Goal: Task Accomplishment & Management: Use online tool/utility

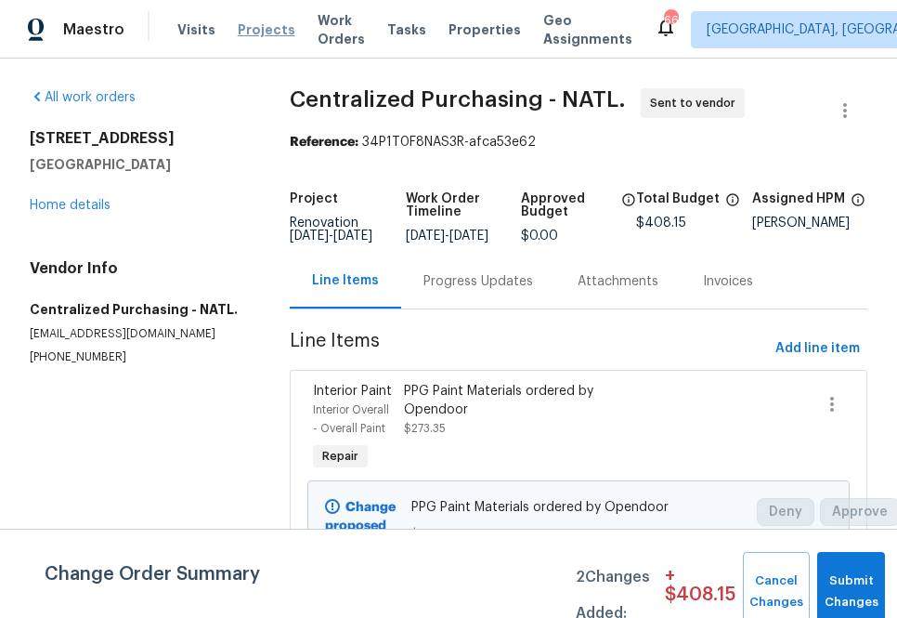
click at [247, 35] on span "Projects" at bounding box center [267, 29] width 58 height 19
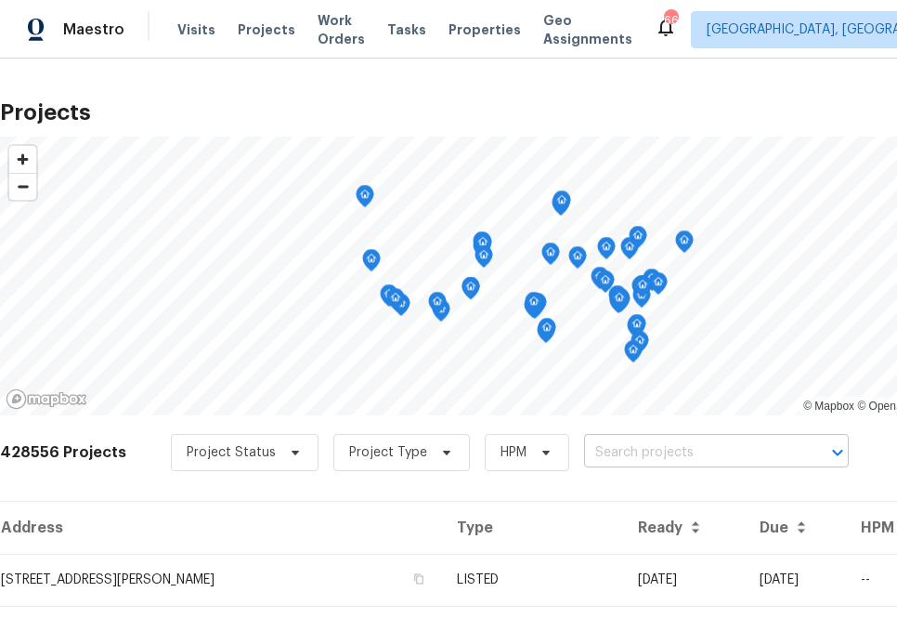
click at [627, 452] on input "text" at bounding box center [690, 452] width 213 height 29
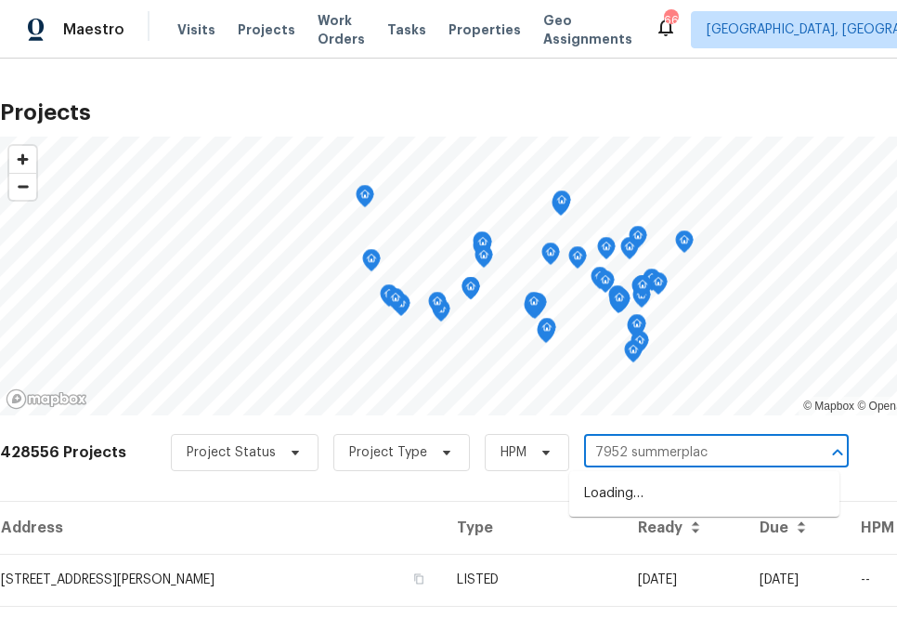
type input "7952 summerplace"
click at [616, 503] on li "[STREET_ADDRESS]" at bounding box center [704, 493] width 270 height 31
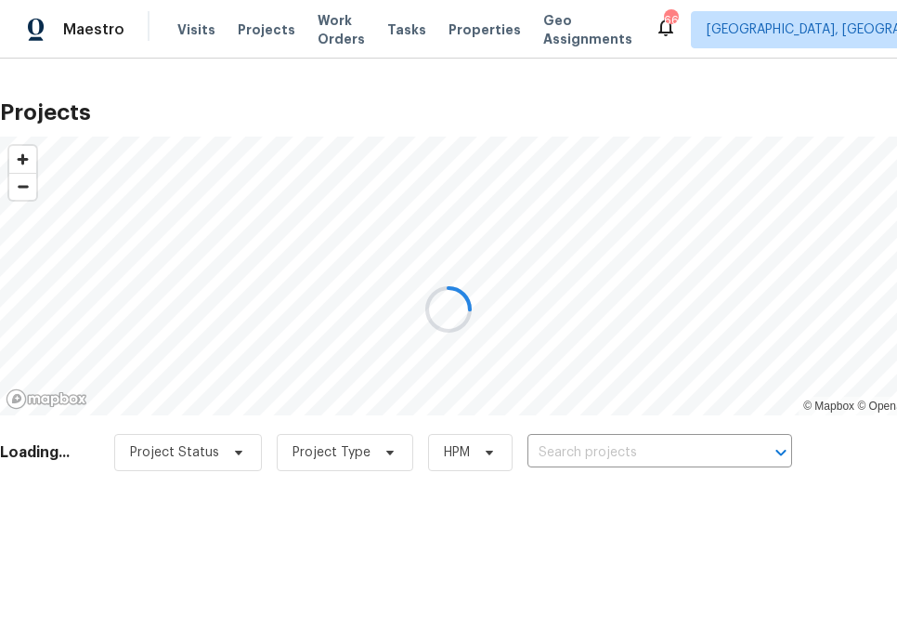
type input "[STREET_ADDRESS]"
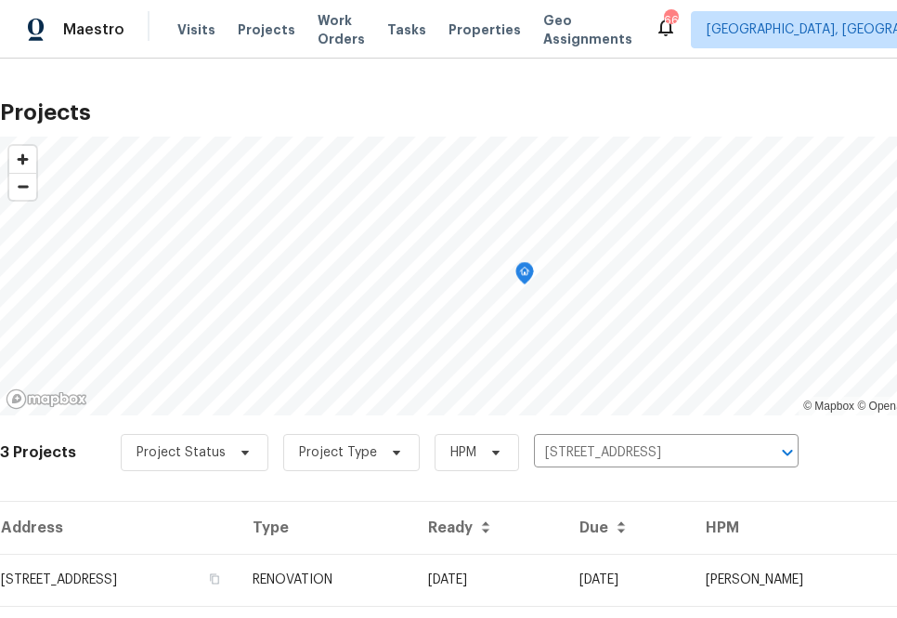
scroll to position [151, 0]
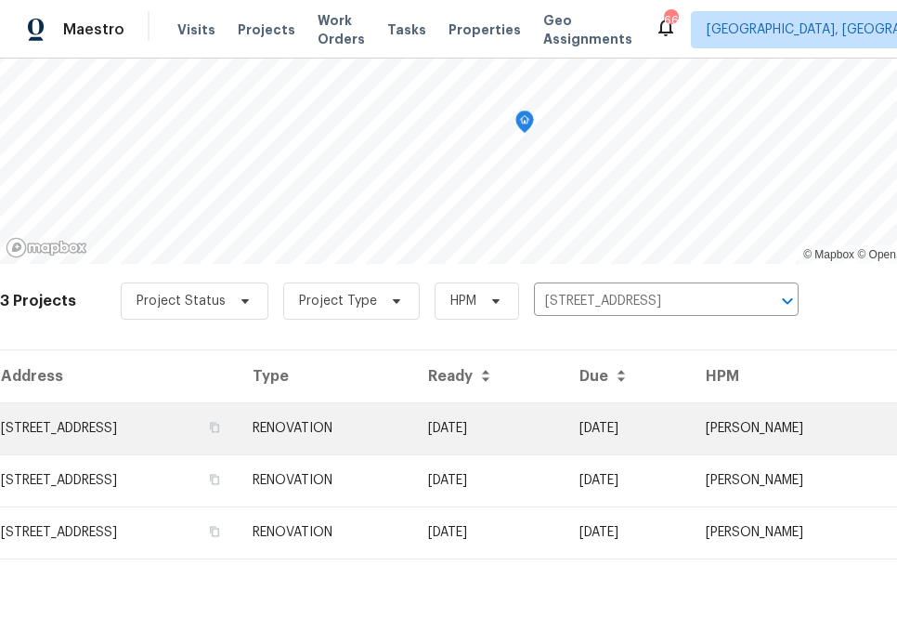
click at [203, 434] on td "[STREET_ADDRESS]" at bounding box center [119, 428] width 238 height 52
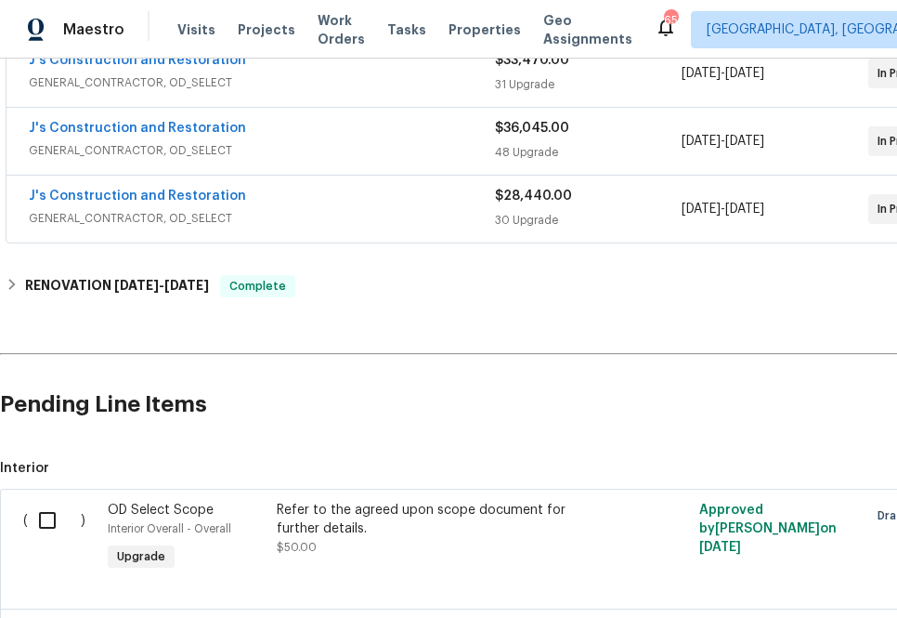
scroll to position [594, 152]
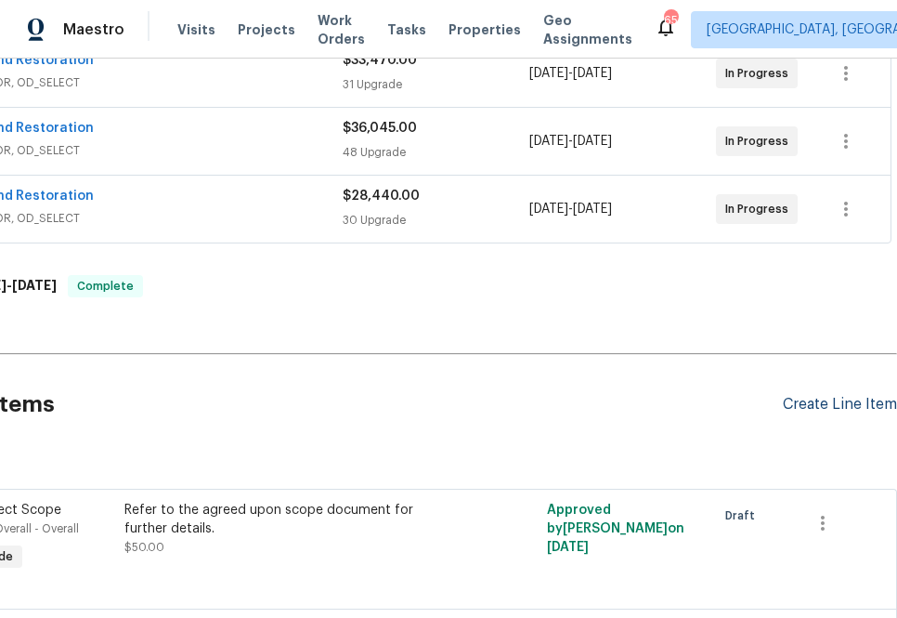
click at [843, 400] on div "Create Line Item" at bounding box center [840, 405] width 114 height 18
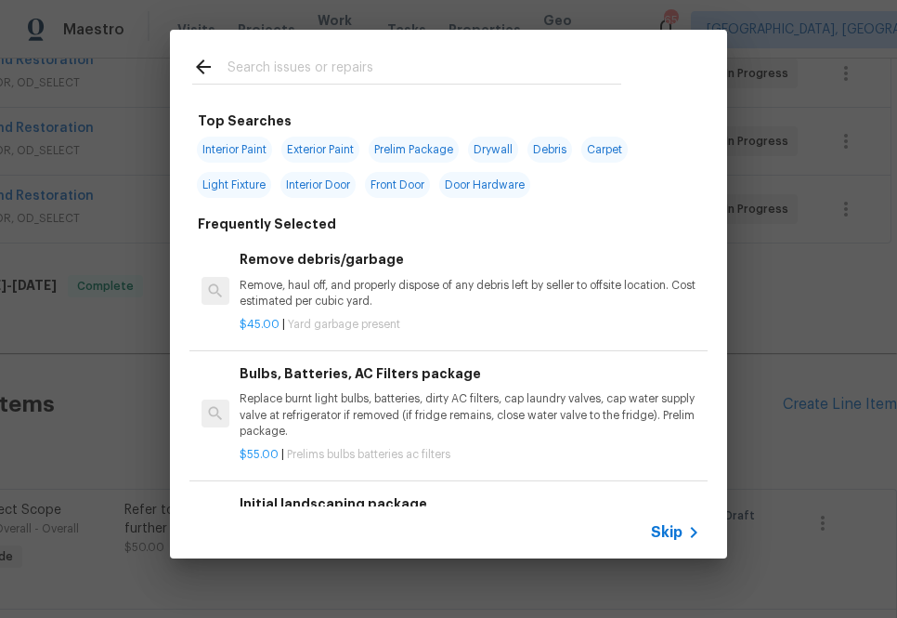
click at [412, 76] on input "text" at bounding box center [425, 70] width 394 height 28
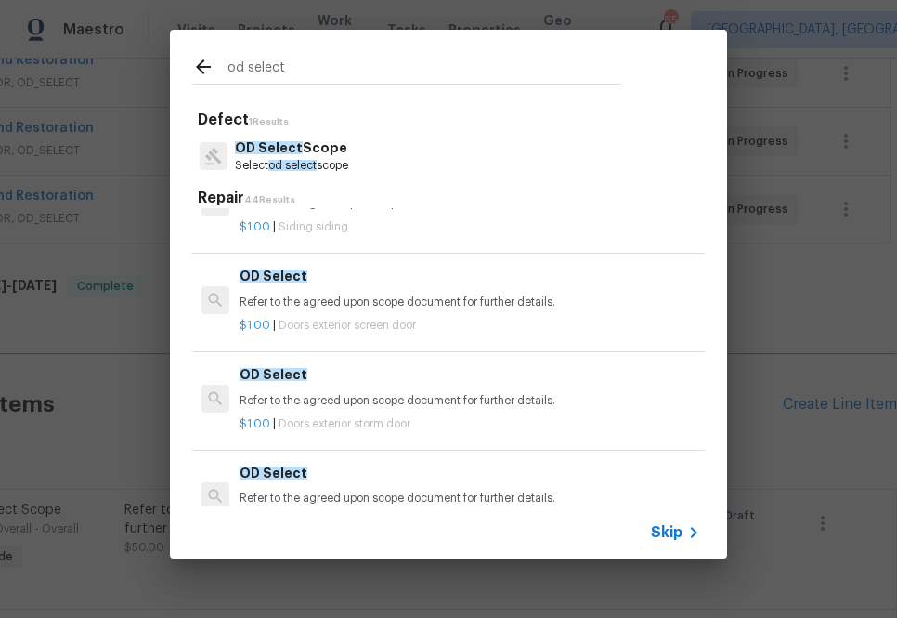
scroll to position [565, 0]
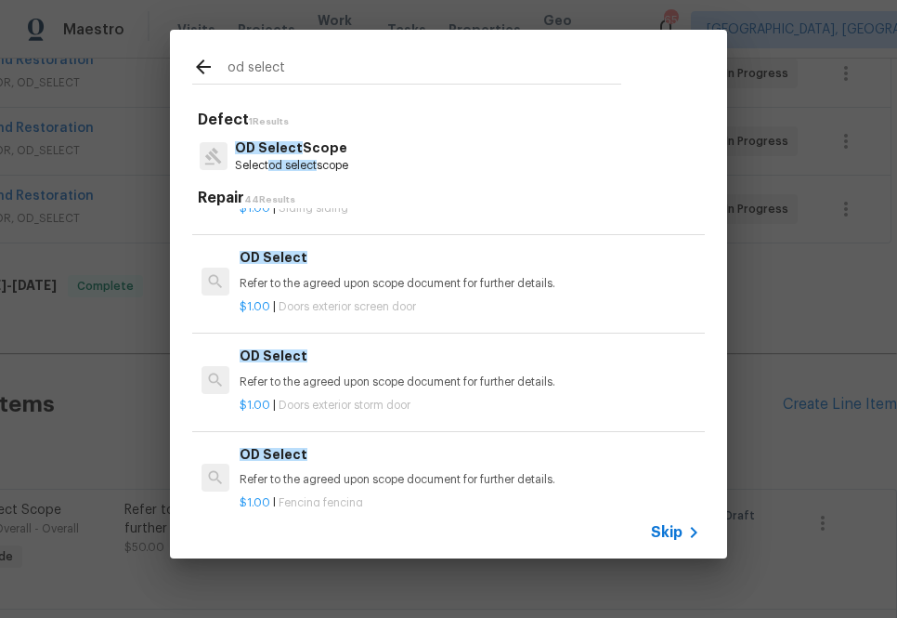
click at [320, 67] on input "od select" at bounding box center [425, 70] width 394 height 28
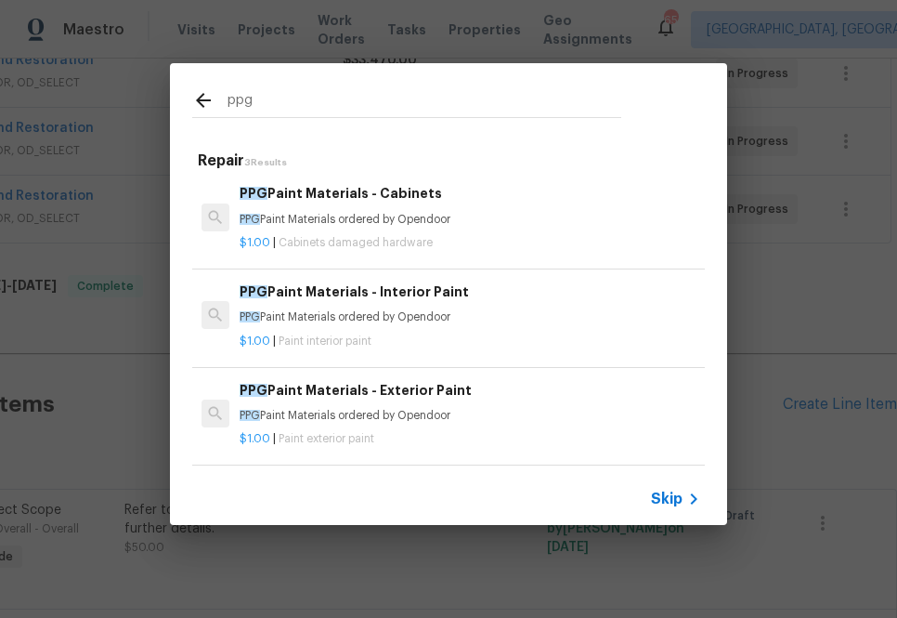
type input "ppg"
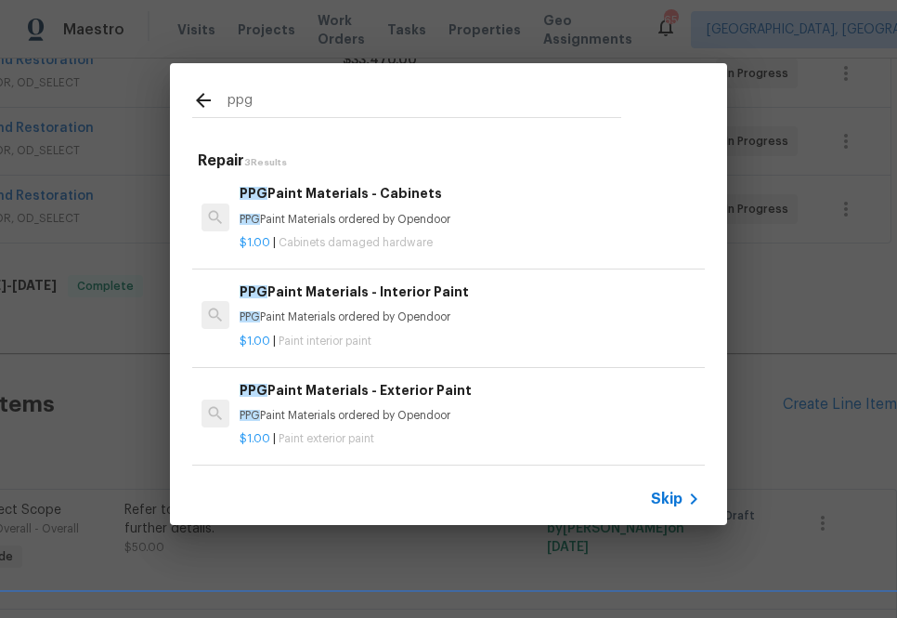
click at [412, 307] on div "PPG Paint Materials - Interior Paint PPG Paint Materials ordered by Opendoor" at bounding box center [470, 303] width 461 height 45
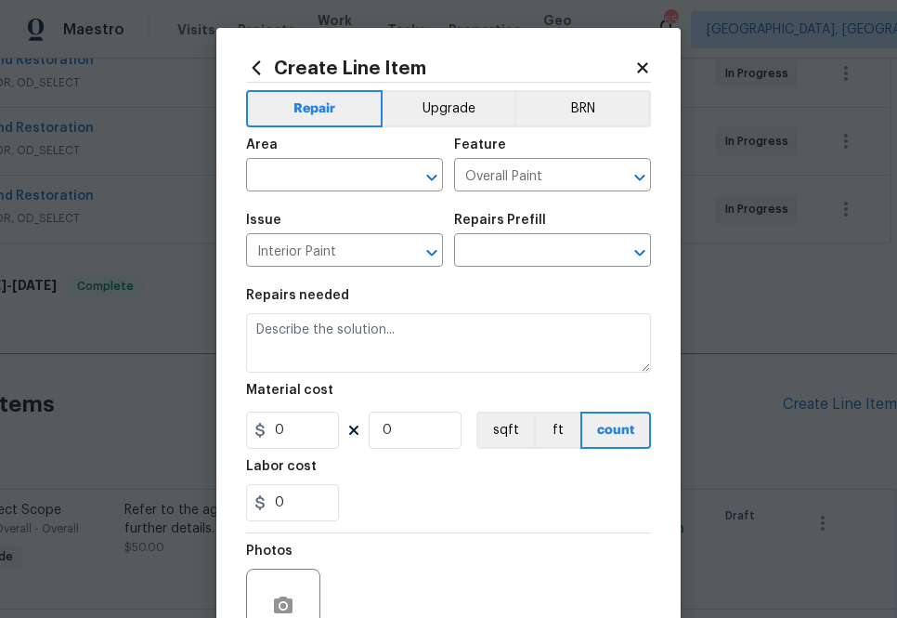
type input "PPG Paint Materials - Interior Paint $1.00"
type textarea "PPG Paint Materials ordered by Opendoor"
type input "1"
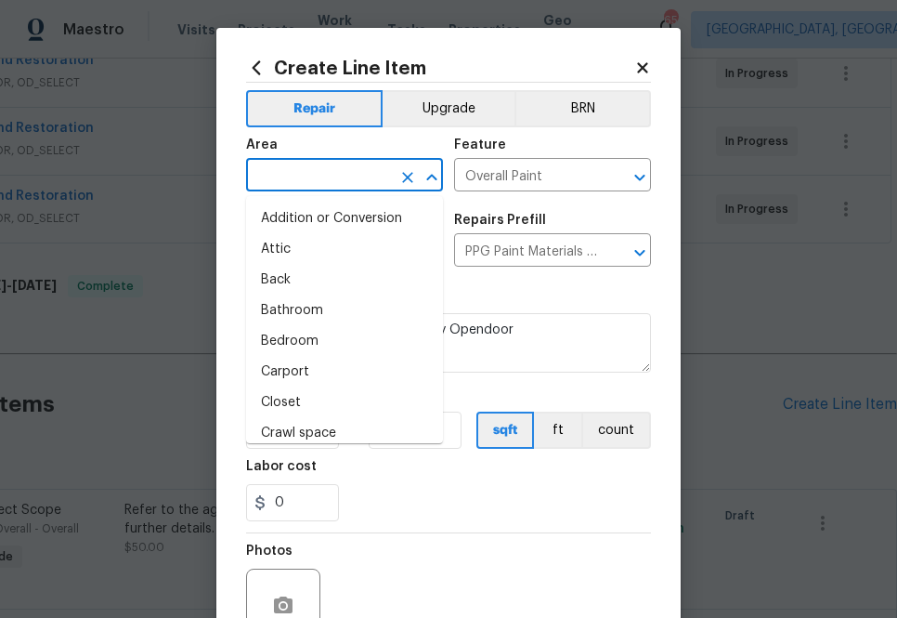
click at [386, 182] on input "text" at bounding box center [318, 177] width 145 height 29
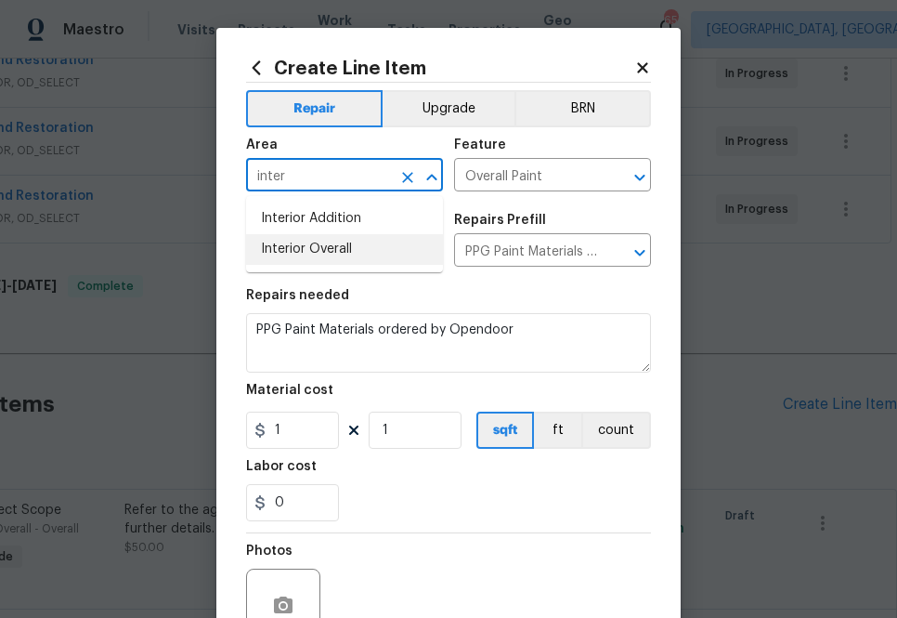
click at [325, 247] on li "Interior Overall" at bounding box center [344, 249] width 197 height 31
type input "Interior Overall"
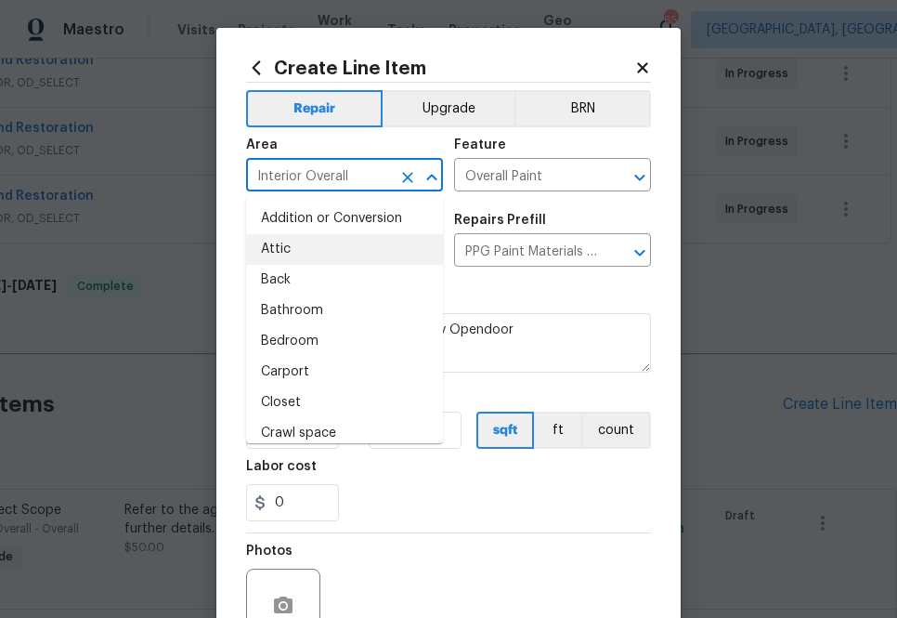
click at [525, 395] on div "Material cost" at bounding box center [448, 396] width 405 height 24
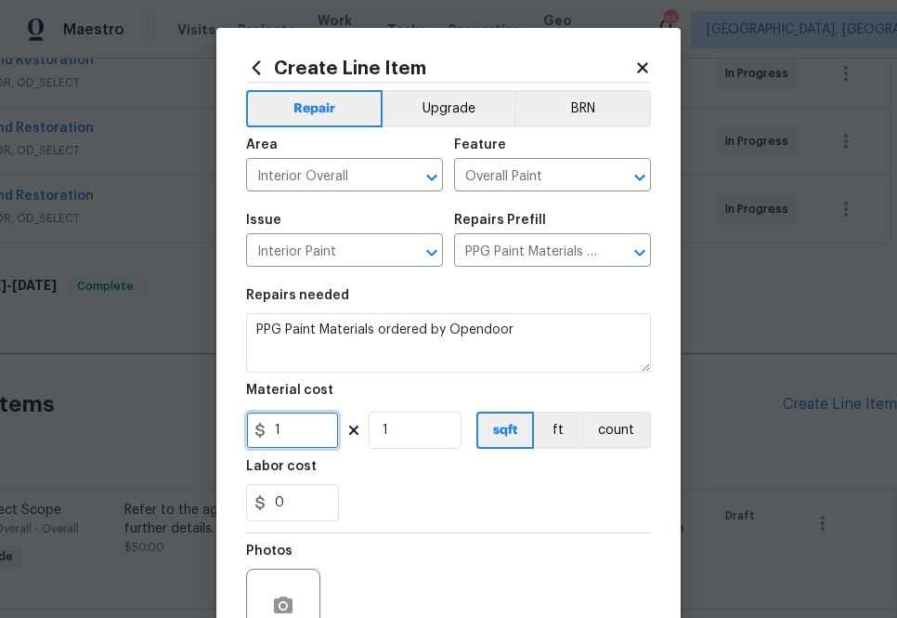
click at [320, 427] on input "1" at bounding box center [292, 430] width 93 height 37
paste input "821.42"
type input "1821.42"
click at [428, 501] on div "0" at bounding box center [448, 502] width 405 height 37
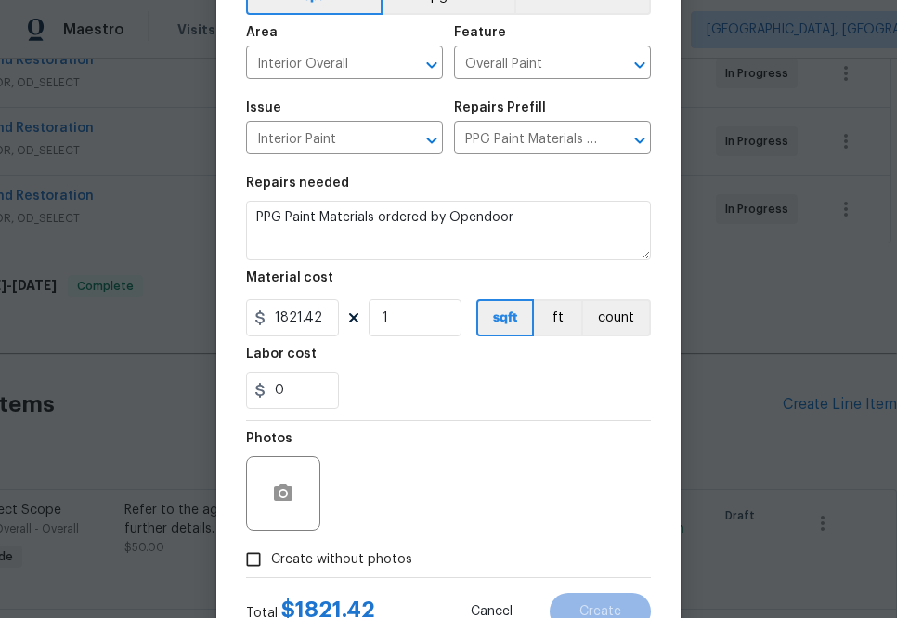
scroll to position [183, 0]
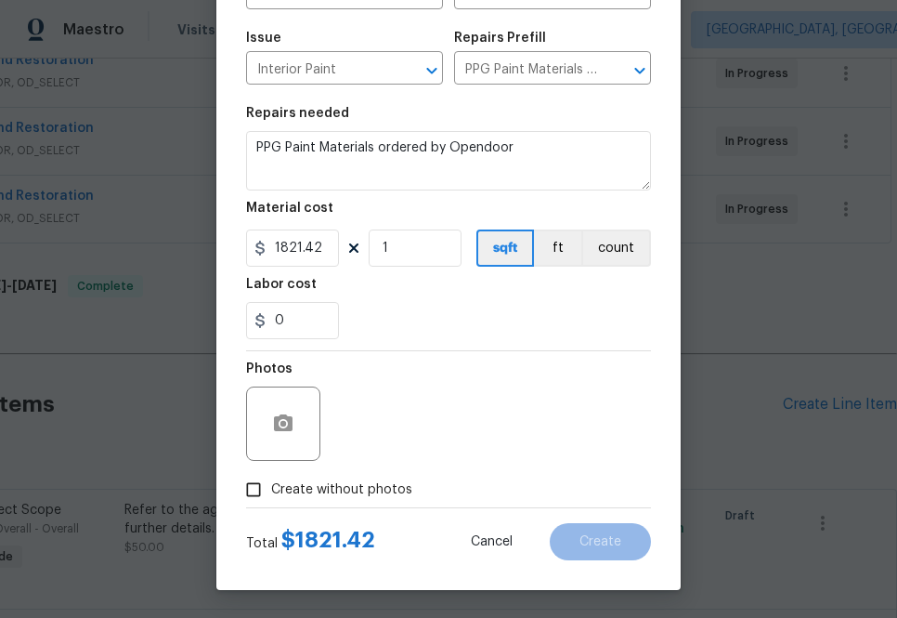
click at [372, 478] on label "Create without photos" at bounding box center [324, 489] width 176 height 35
click at [271, 478] on input "Create without photos" at bounding box center [253, 489] width 35 height 35
checkbox input "true"
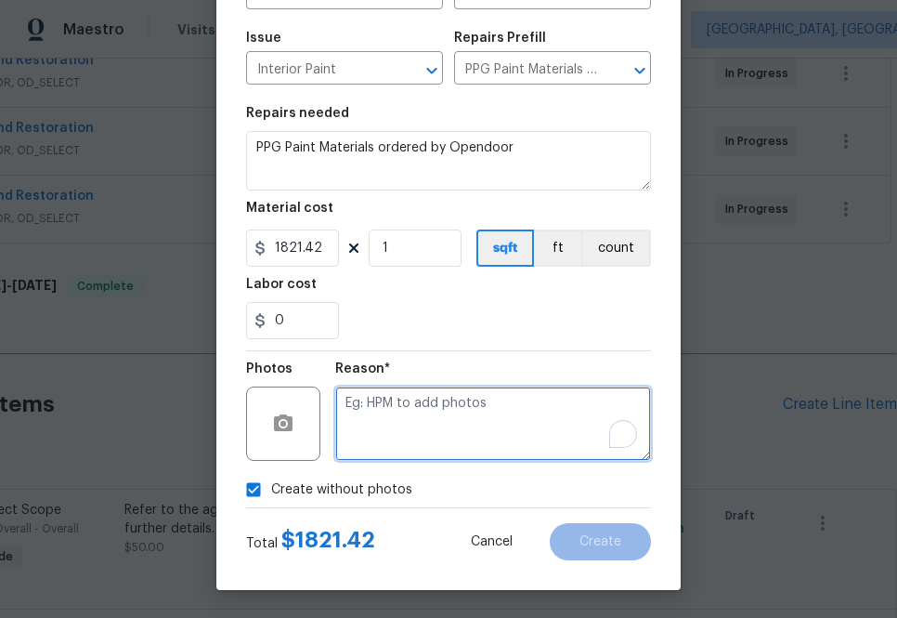
click at [465, 432] on textarea "To enrich screen reader interactions, please activate Accessibility in Grammarl…" at bounding box center [493, 423] width 316 height 74
type textarea "na"
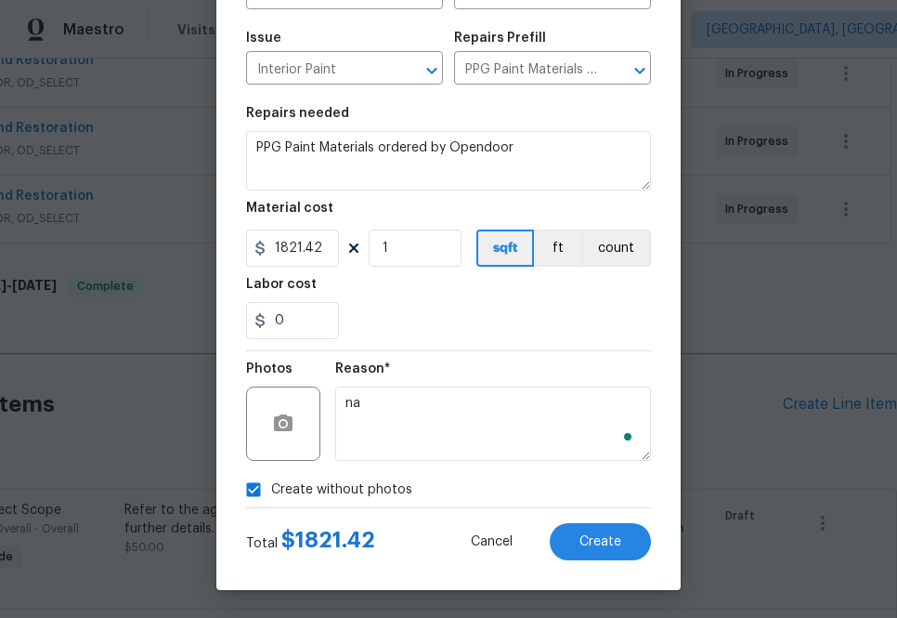
click at [600, 305] on div "0" at bounding box center [448, 320] width 405 height 37
click at [587, 547] on span "Create" at bounding box center [601, 542] width 42 height 14
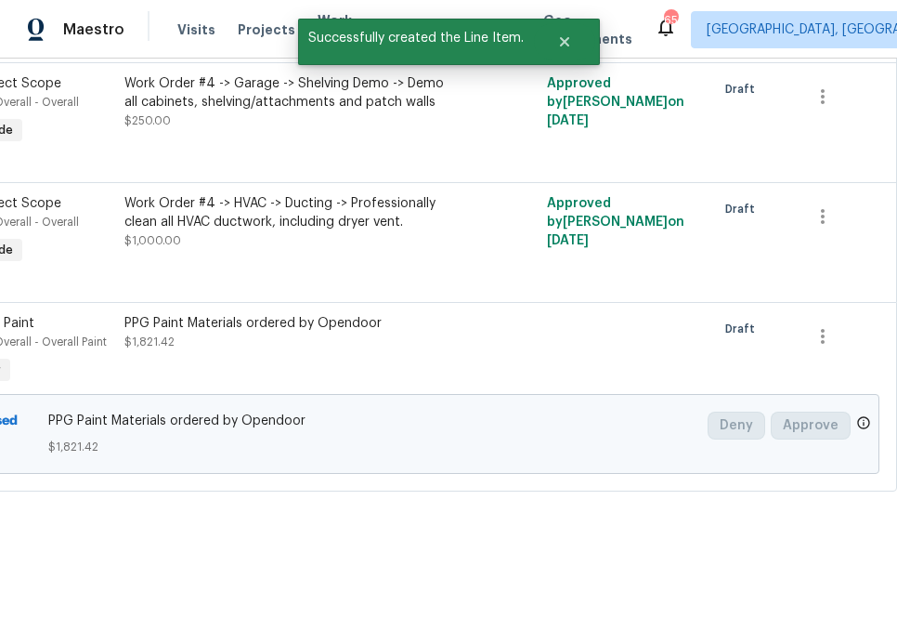
scroll to position [1143, 0]
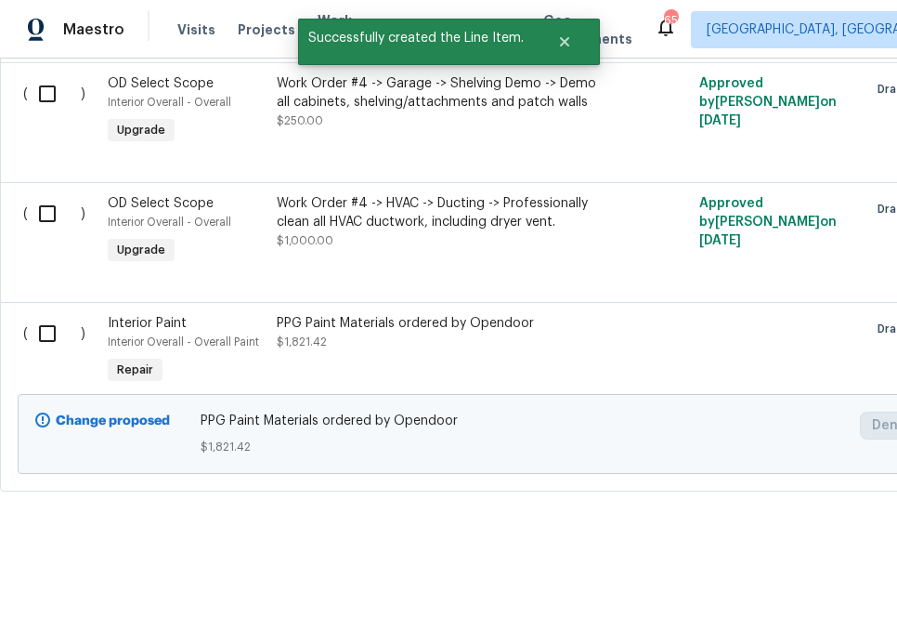
click at [45, 333] on input "checkbox" at bounding box center [54, 333] width 53 height 39
checkbox input "true"
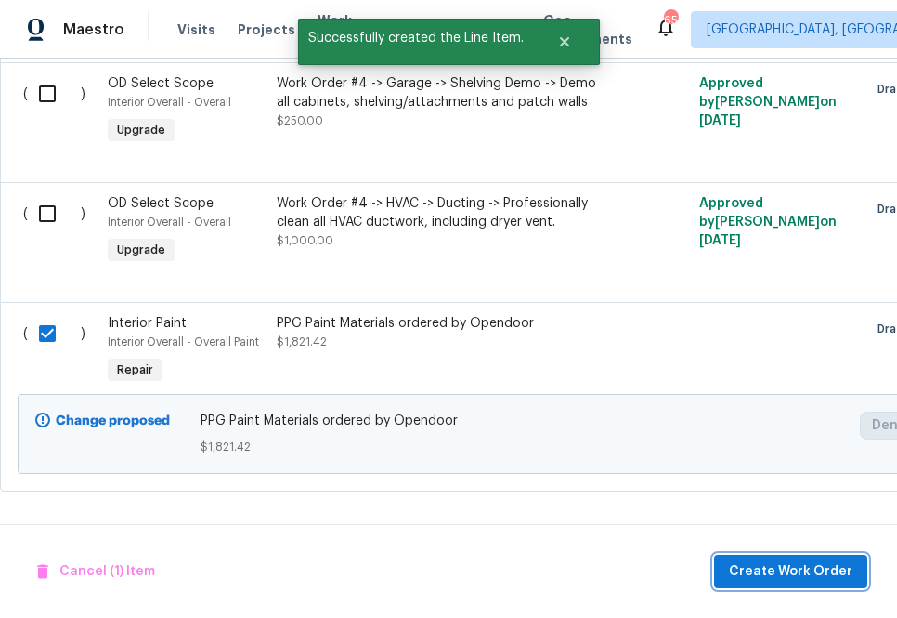
click at [745, 570] on span "Create Work Order" at bounding box center [791, 571] width 124 height 23
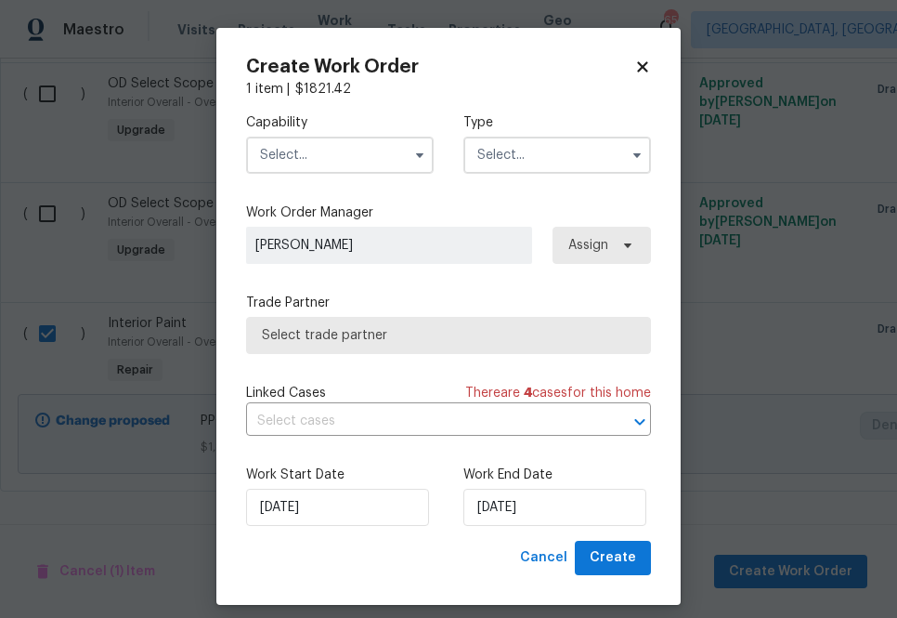
click at [331, 163] on input "text" at bounding box center [340, 155] width 188 height 37
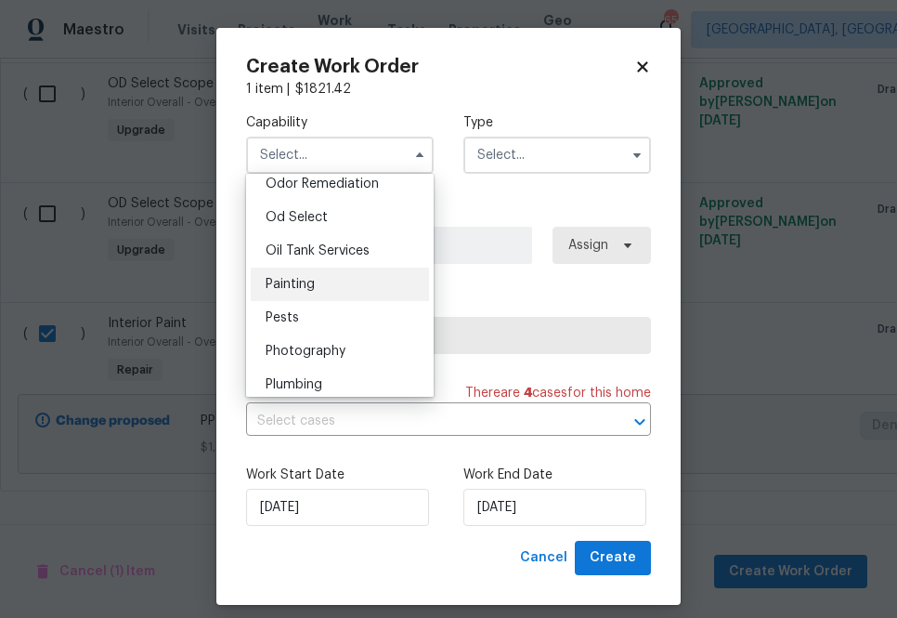
scroll to position [1478, 0]
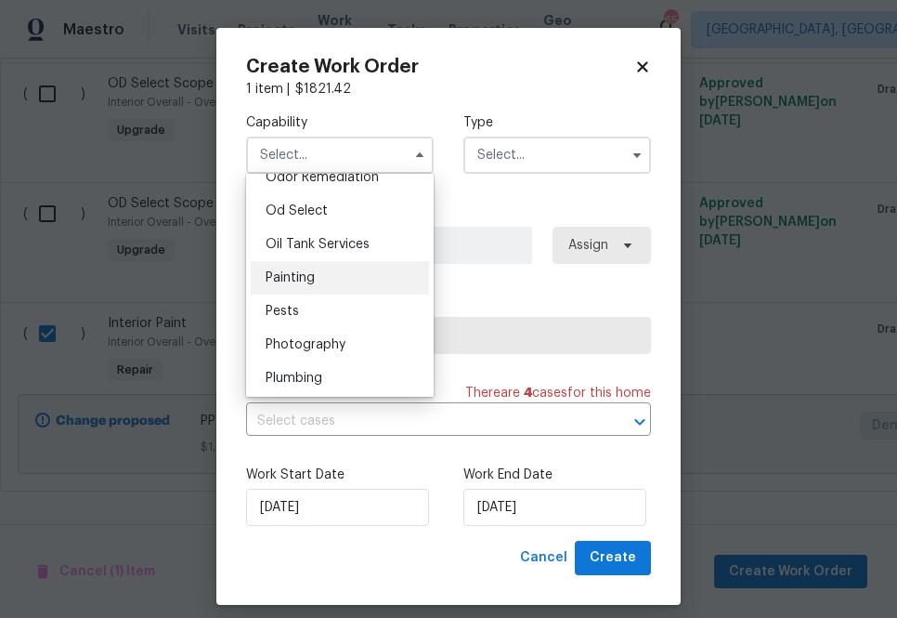
click at [345, 281] on div "Painting" at bounding box center [340, 277] width 178 height 33
type input "Painting"
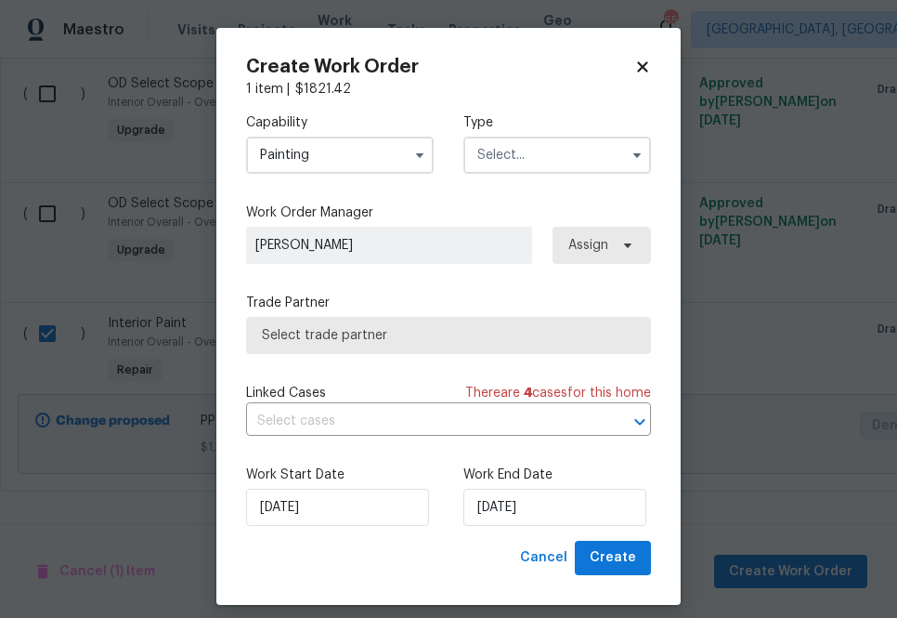
click at [581, 154] on input "text" at bounding box center [558, 155] width 188 height 37
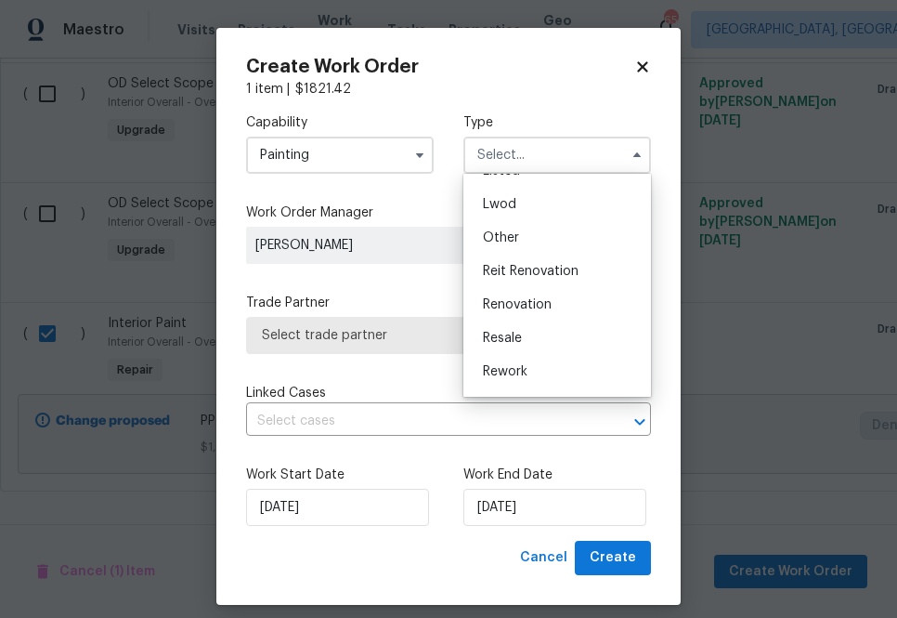
scroll to position [194, 0]
click at [549, 304] on span "Renovation" at bounding box center [517, 301] width 69 height 13
type input "Renovation"
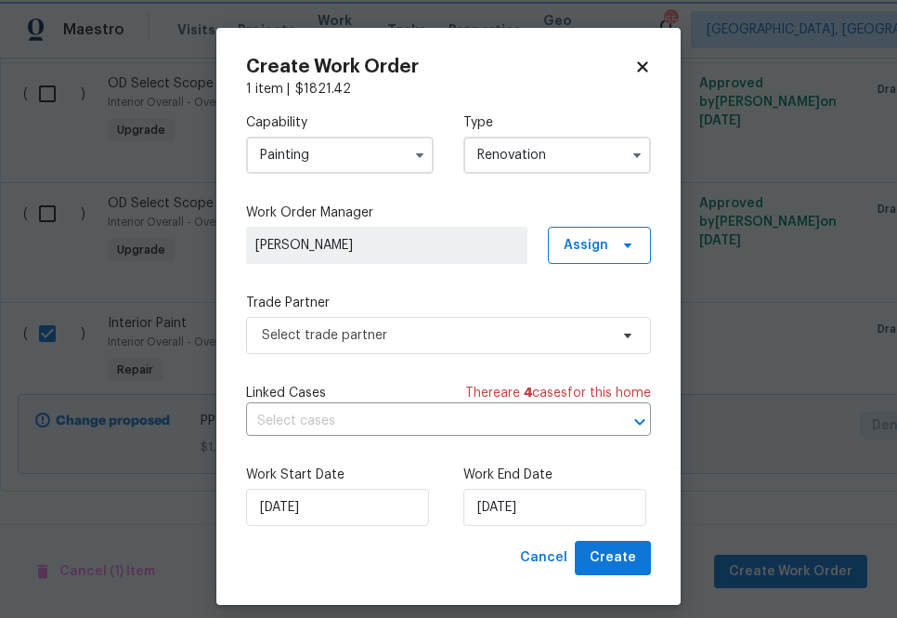
scroll to position [0, 0]
click at [607, 265] on div "Capability Painting Type Renovation Work Order Manager [PERSON_NAME] Assign Tra…" at bounding box center [448, 319] width 405 height 442
click at [604, 255] on span "Assign" at bounding box center [599, 245] width 103 height 37
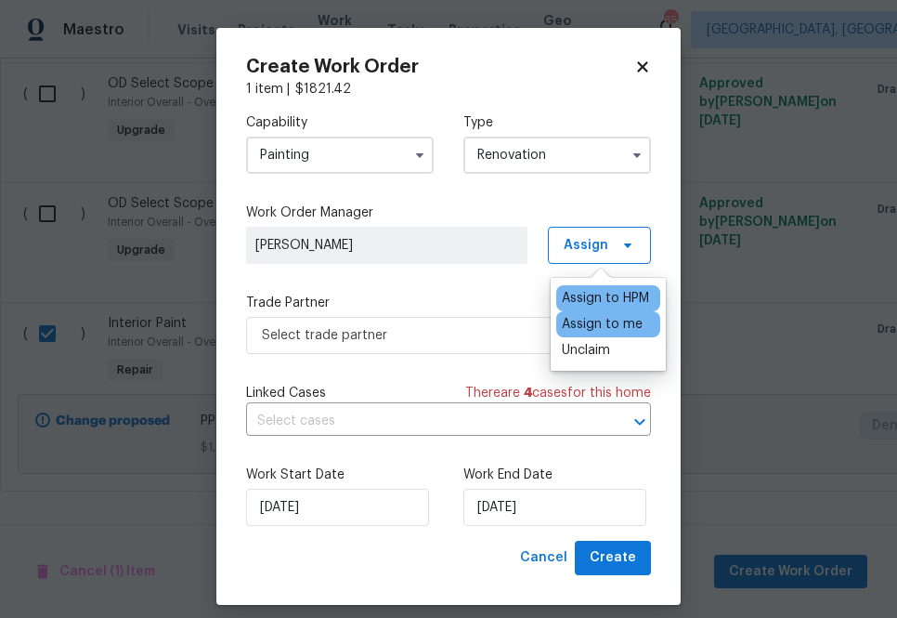
click at [594, 315] on div "Assign to me" at bounding box center [602, 324] width 81 height 19
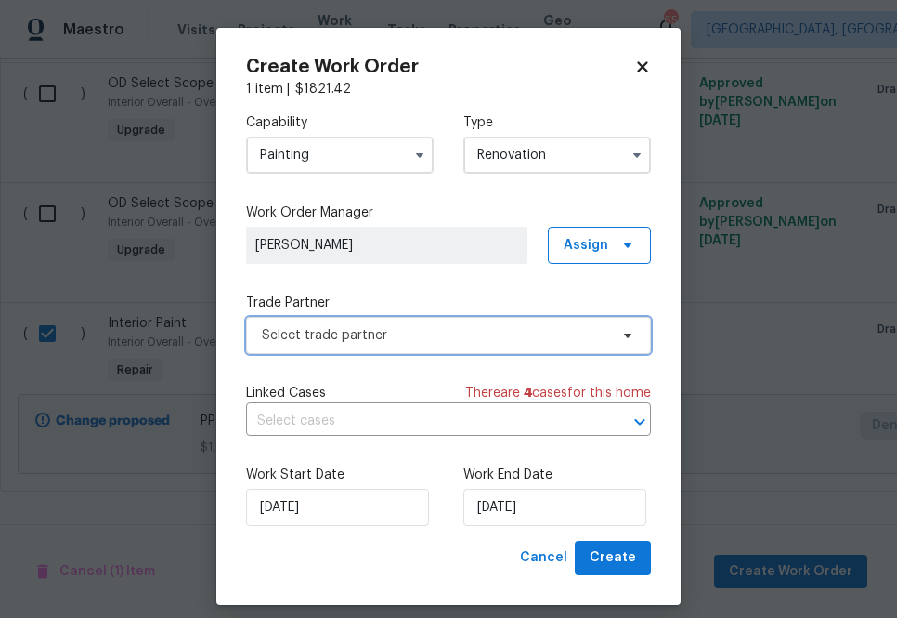
click at [457, 331] on span "Select trade partner" at bounding box center [435, 335] width 346 height 19
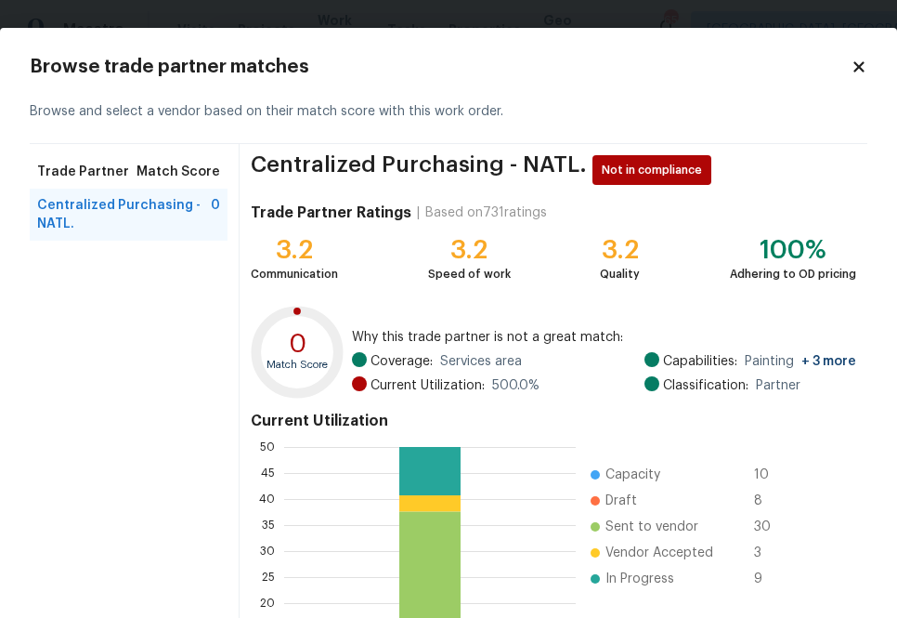
scroll to position [201, 0]
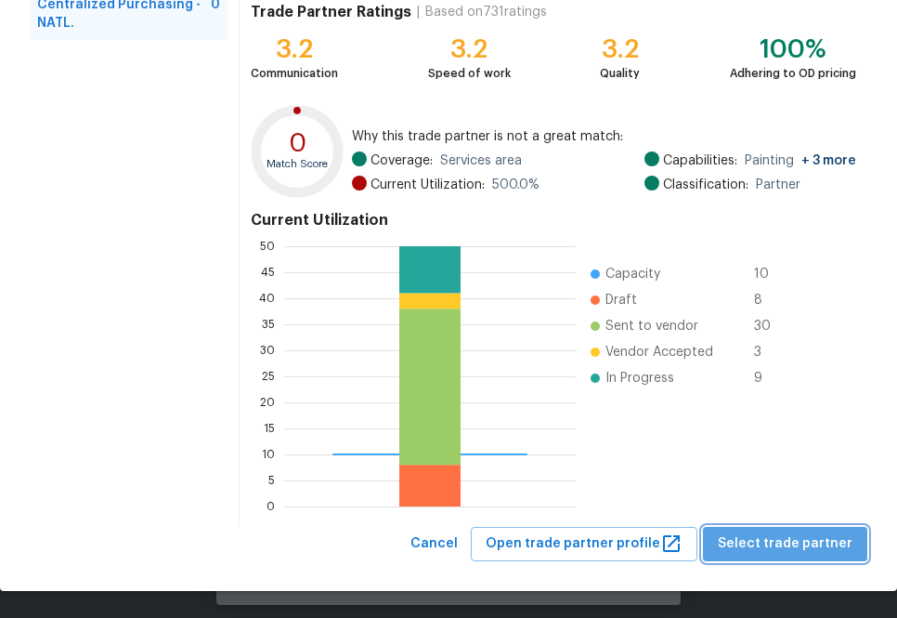
click at [794, 528] on button "Select trade partner" at bounding box center [785, 544] width 164 height 34
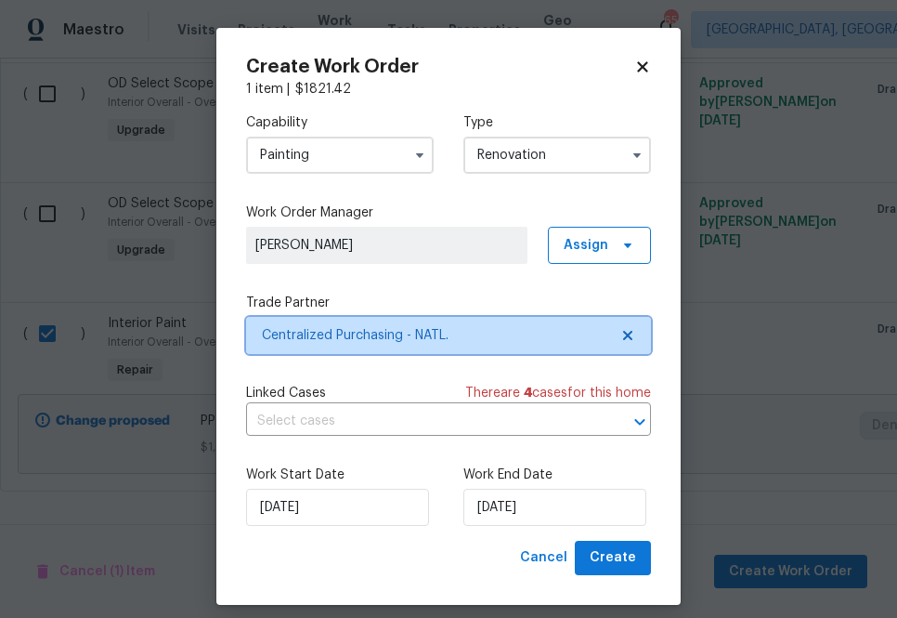
scroll to position [0, 0]
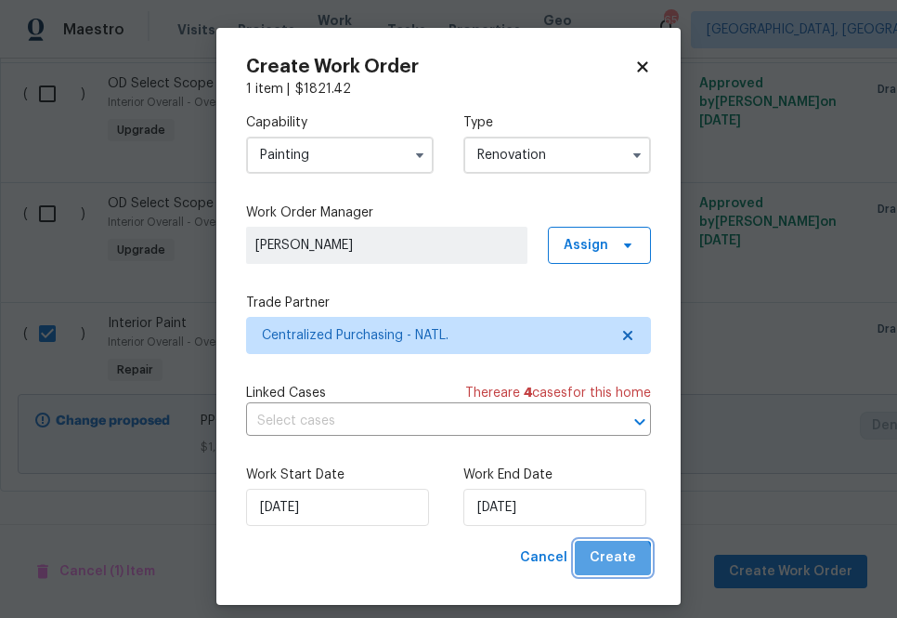
click at [596, 572] on button "Create" at bounding box center [613, 558] width 76 height 34
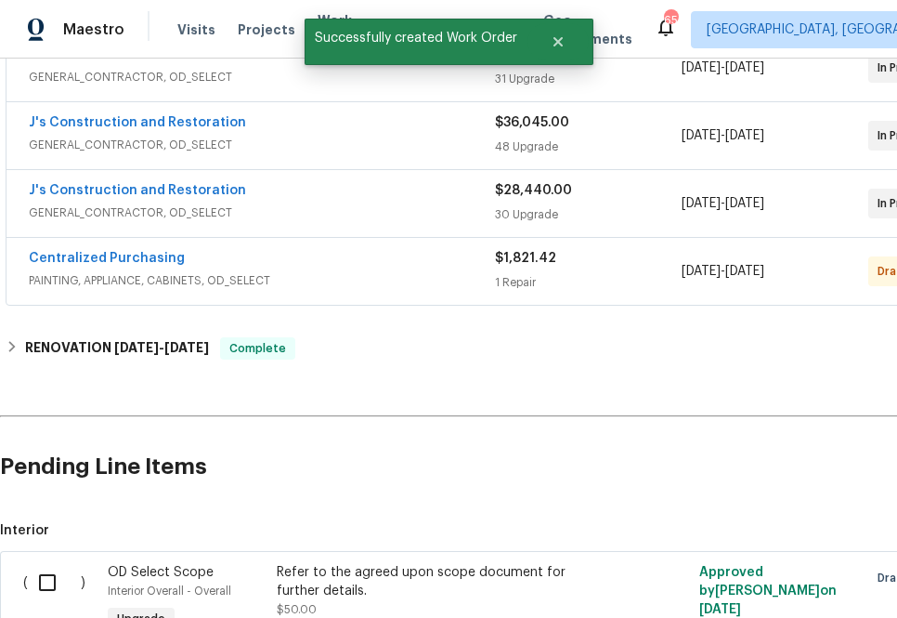
scroll to position [542, 0]
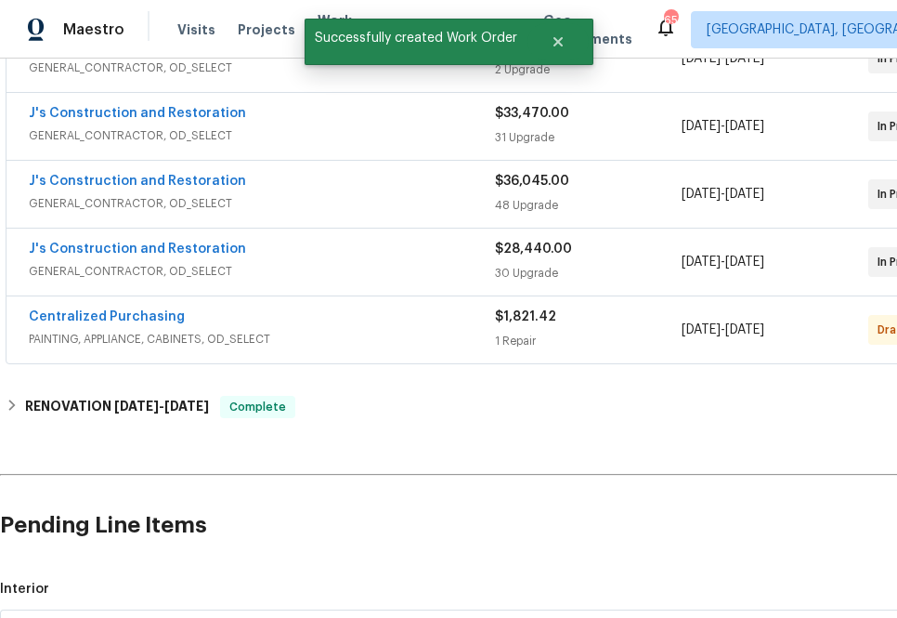
click at [137, 307] on div "Centralized Purchasing PAINTING, APPLIANCE, CABINETS, OD_SELECT $1,821.42 1 Rep…" at bounding box center [525, 329] width 1037 height 67
click at [134, 315] on link "Centralized Purchasing" at bounding box center [107, 316] width 156 height 13
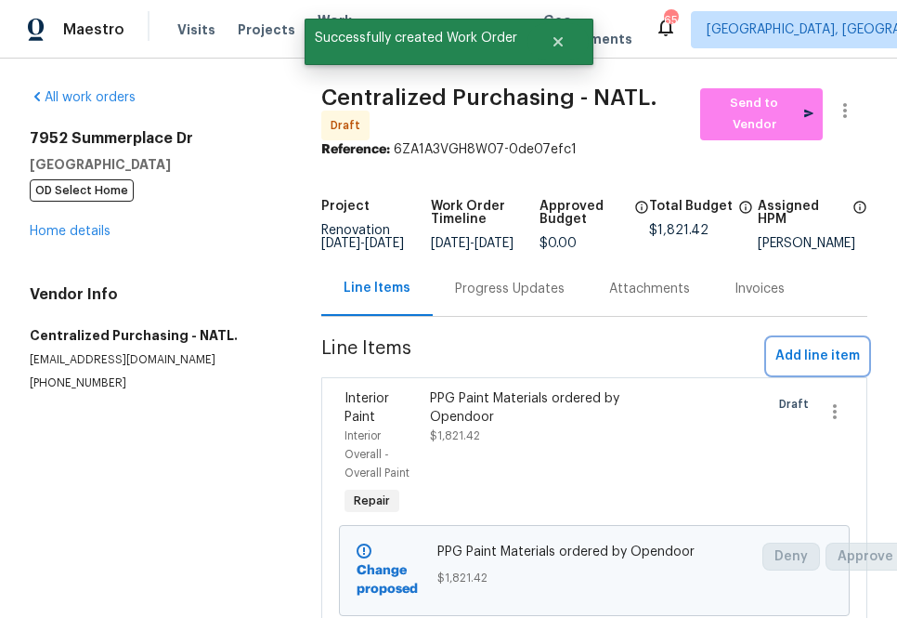
click at [818, 358] on span "Add line item" at bounding box center [818, 356] width 85 height 23
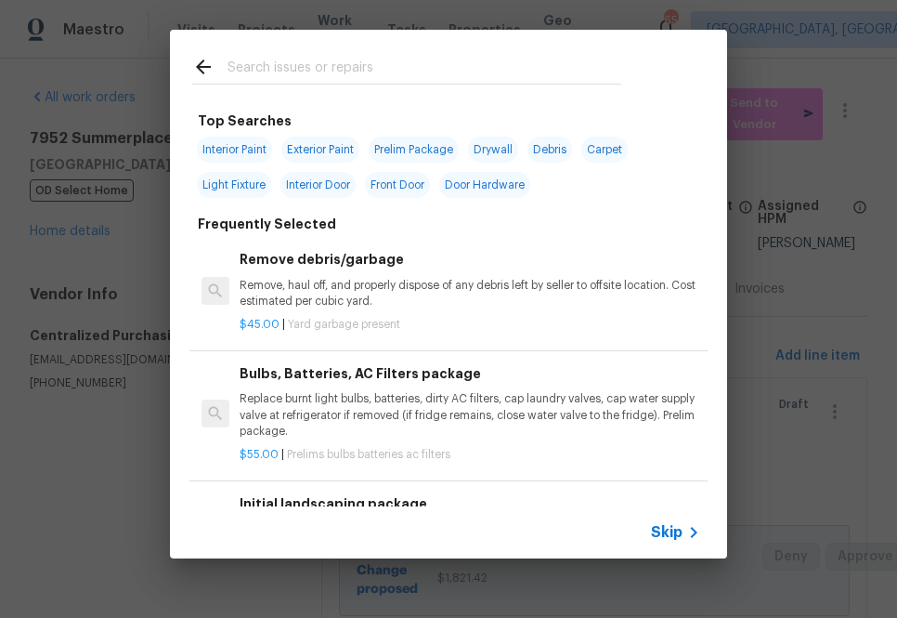
click at [407, 77] on input "text" at bounding box center [425, 70] width 394 height 28
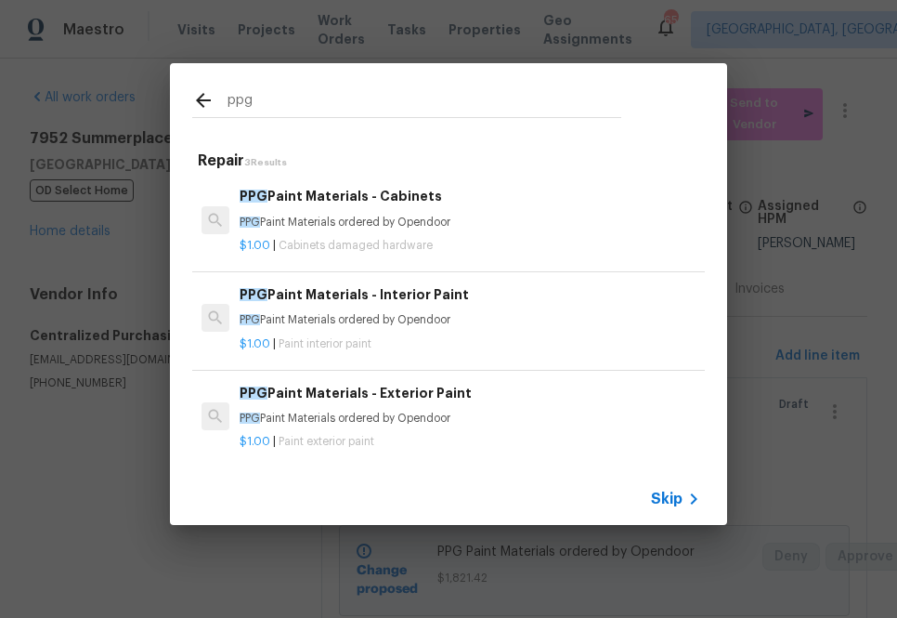
type input "ppg"
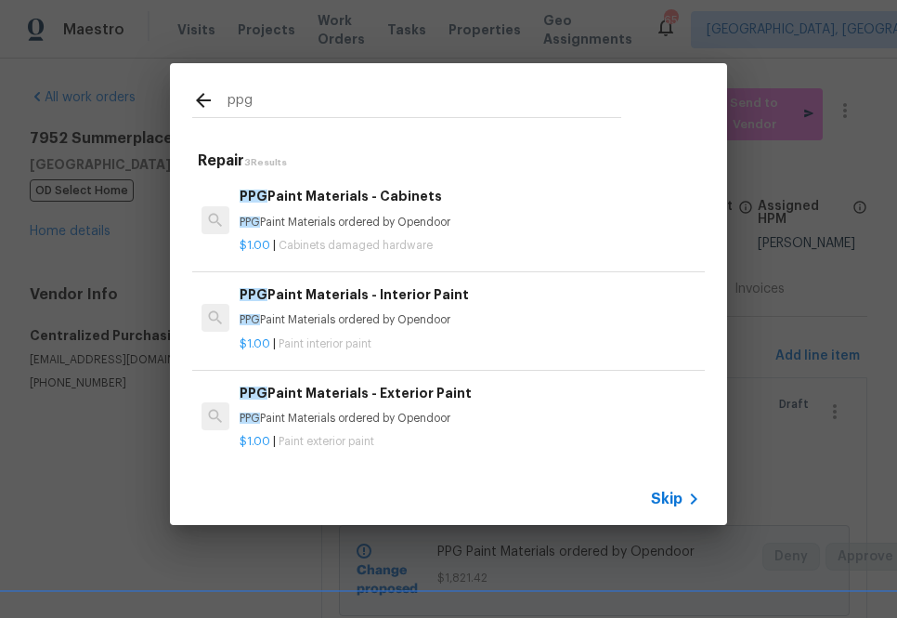
click at [298, 405] on div "PPG Paint Materials - Exterior Paint PPG Paint Materials ordered by Opendoor" at bounding box center [470, 405] width 461 height 45
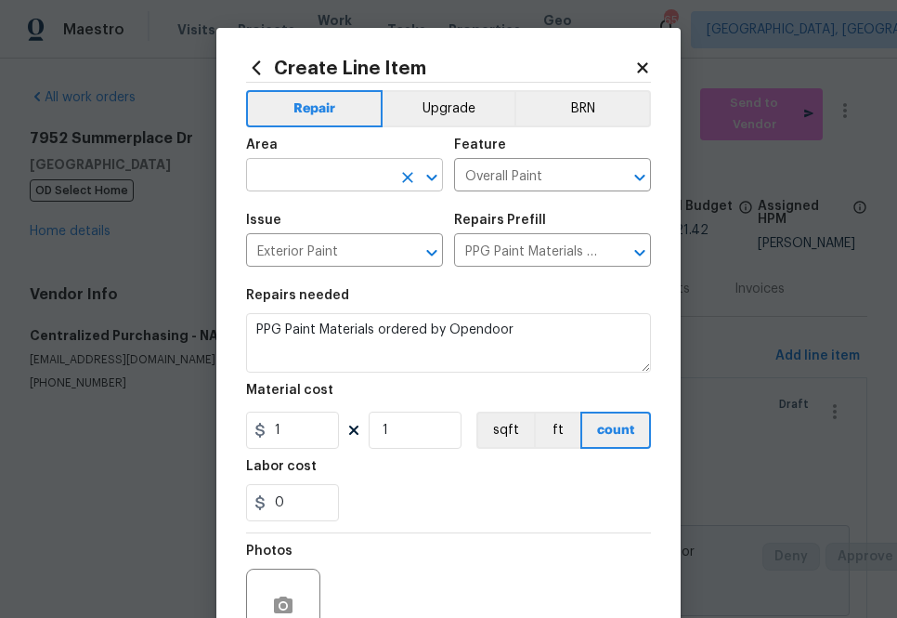
click at [294, 180] on input "text" at bounding box center [318, 177] width 145 height 29
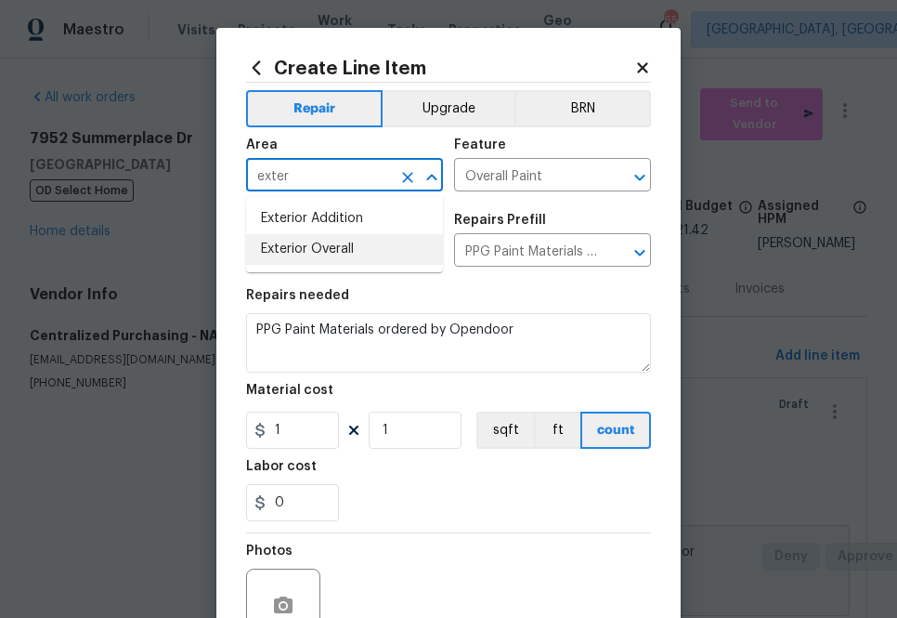
click at [308, 239] on li "Exterior Overall" at bounding box center [344, 249] width 197 height 31
type input "Exterior Overall"
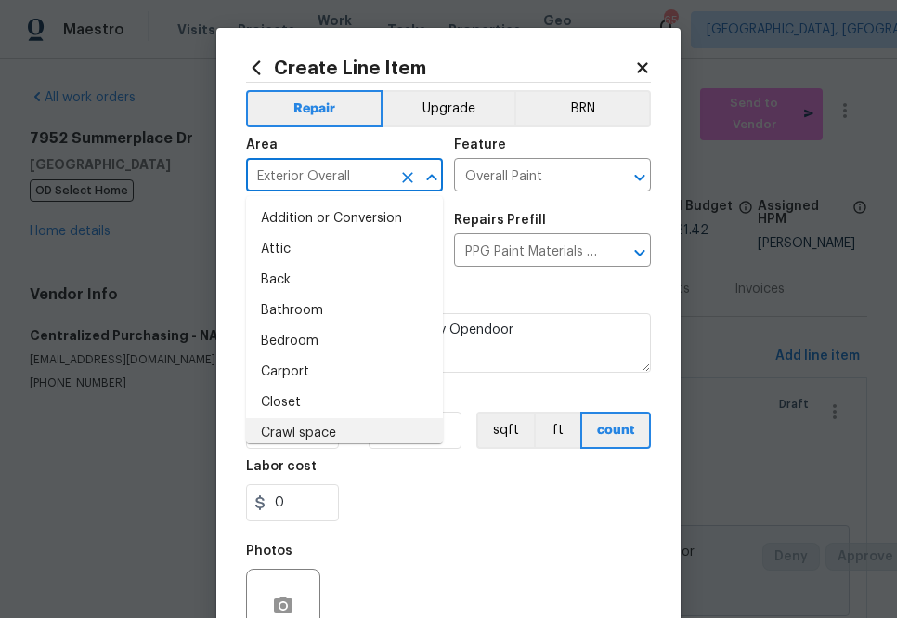
click at [415, 502] on div "0" at bounding box center [448, 502] width 405 height 37
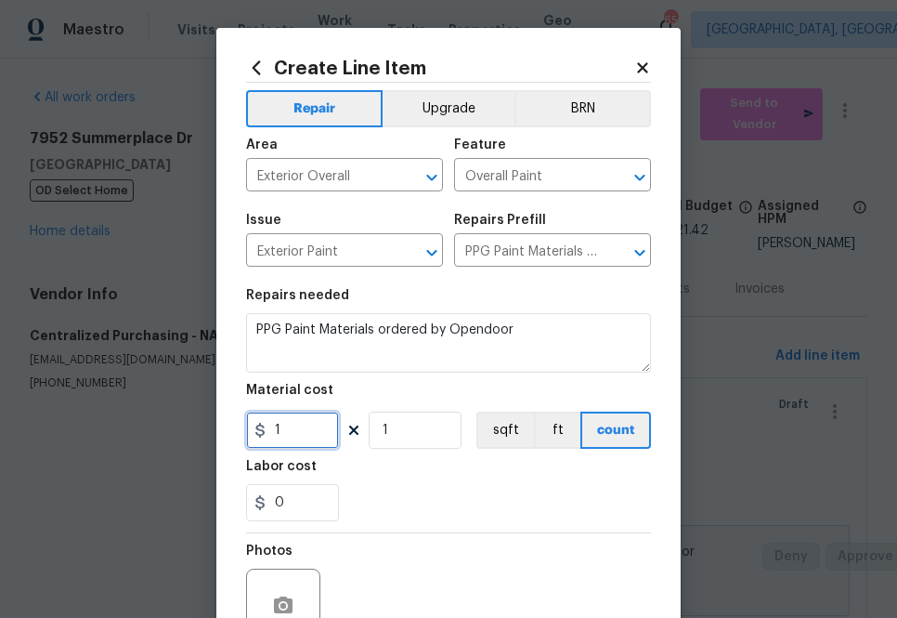
click at [319, 424] on input "1" at bounding box center [292, 430] width 93 height 37
paste input "113.18"
type input "1113.18"
click at [399, 511] on div "0" at bounding box center [448, 502] width 405 height 37
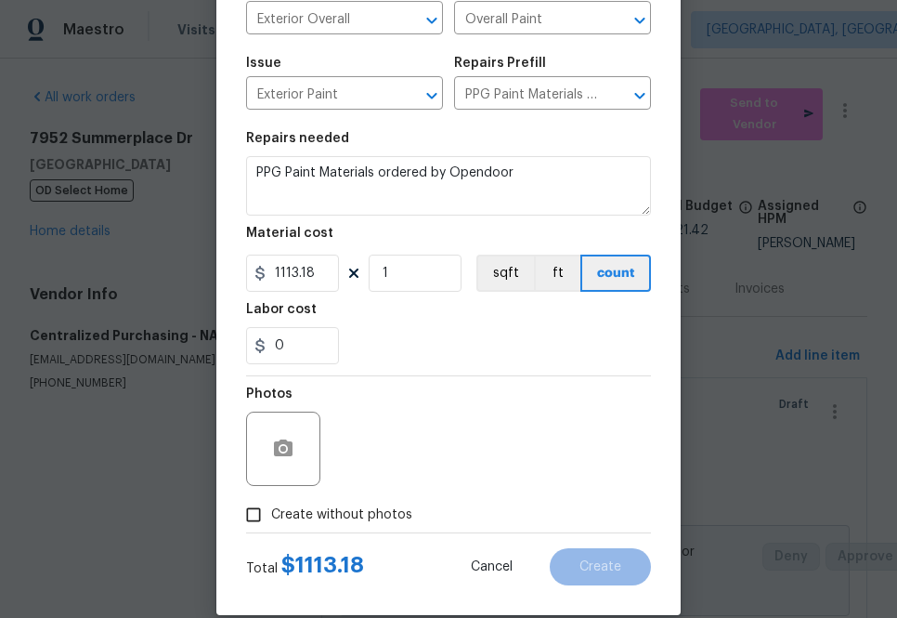
scroll to position [183, 0]
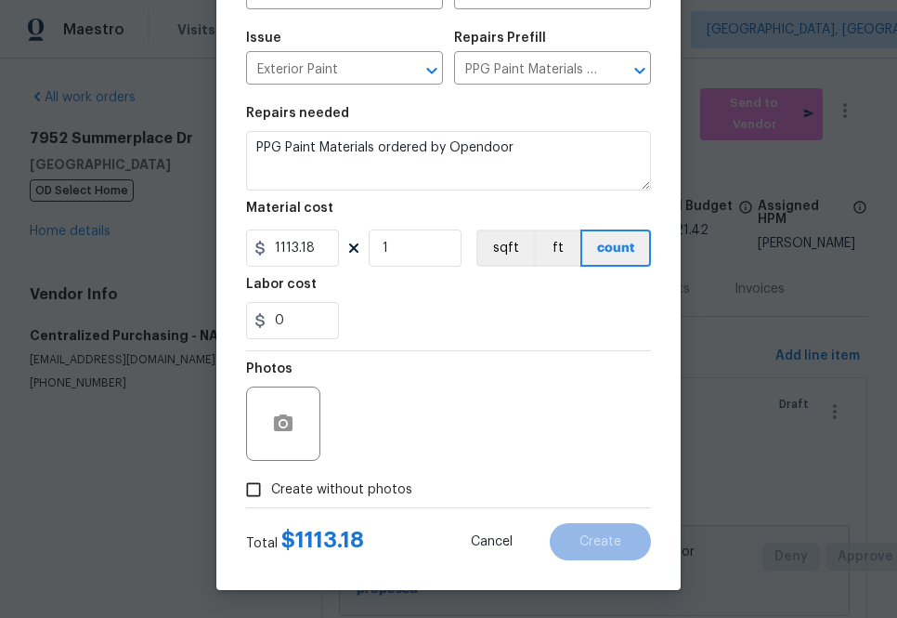
click at [400, 479] on label "Create without photos" at bounding box center [324, 489] width 176 height 35
click at [271, 479] on input "Create without photos" at bounding box center [253, 489] width 35 height 35
checkbox input "true"
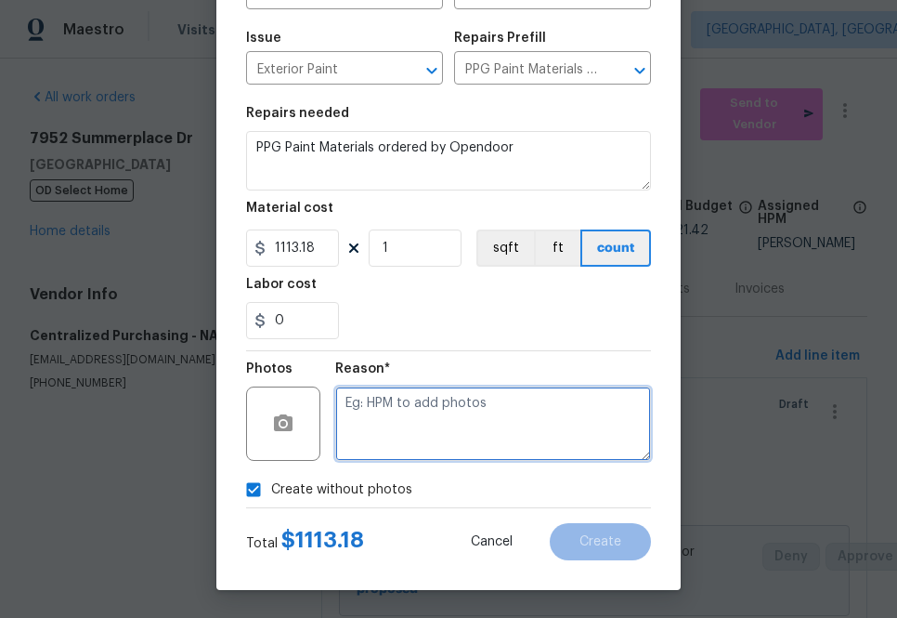
click at [481, 404] on textarea at bounding box center [493, 423] width 316 height 74
type textarea "na"
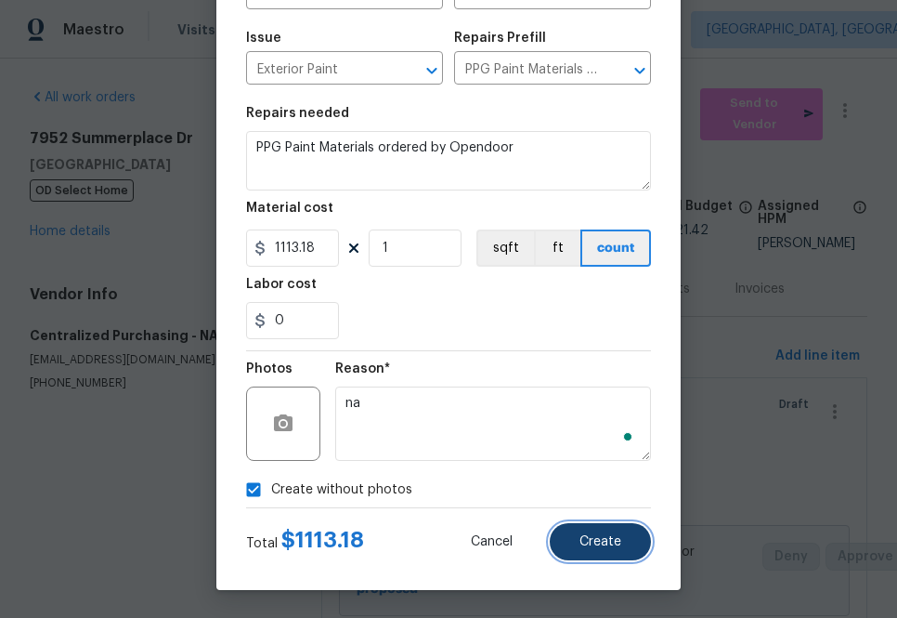
click at [593, 531] on button "Create" at bounding box center [600, 541] width 101 height 37
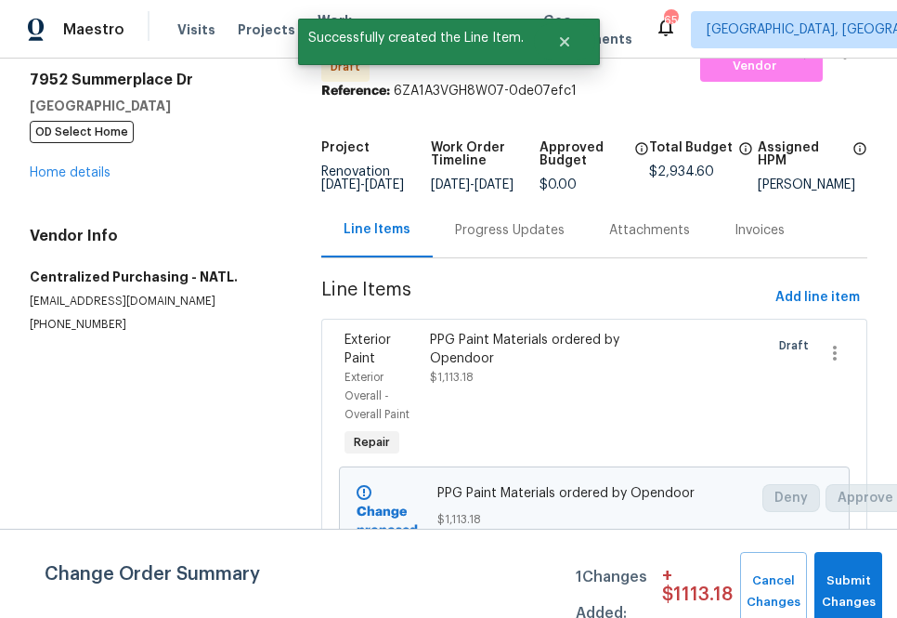
scroll to position [0, 0]
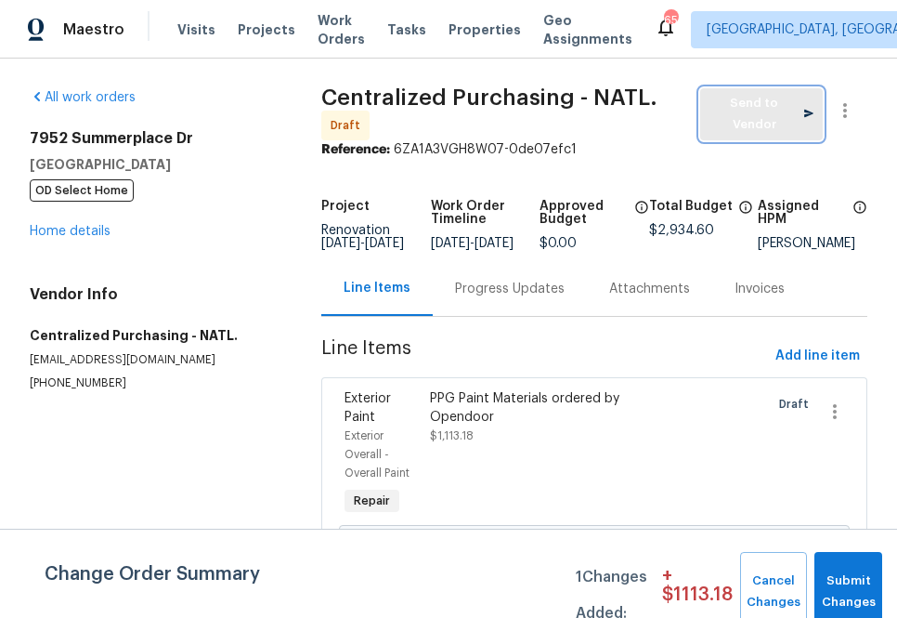
click at [746, 124] on button "Send to Vendor" at bounding box center [761, 114] width 123 height 52
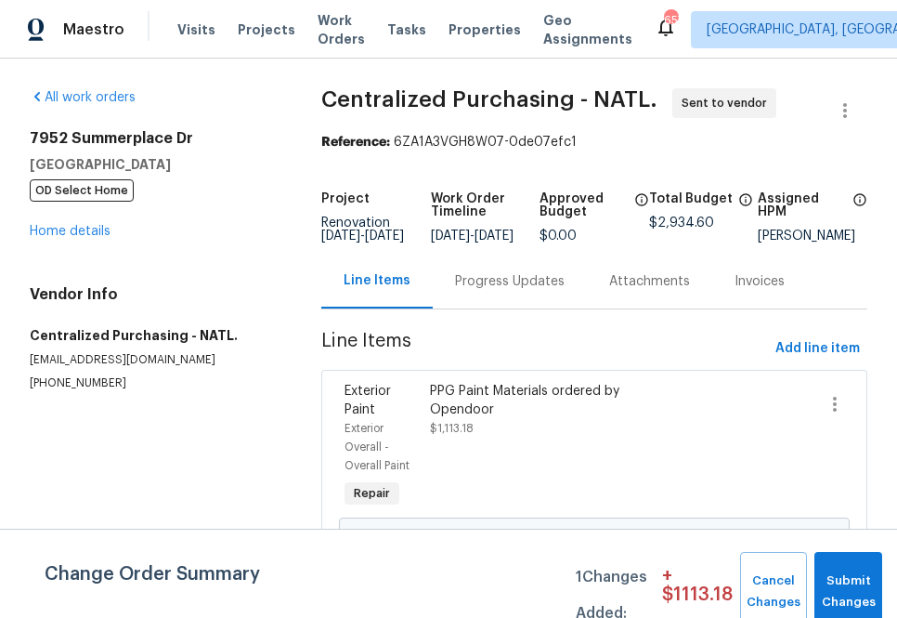
scroll to position [4, 0]
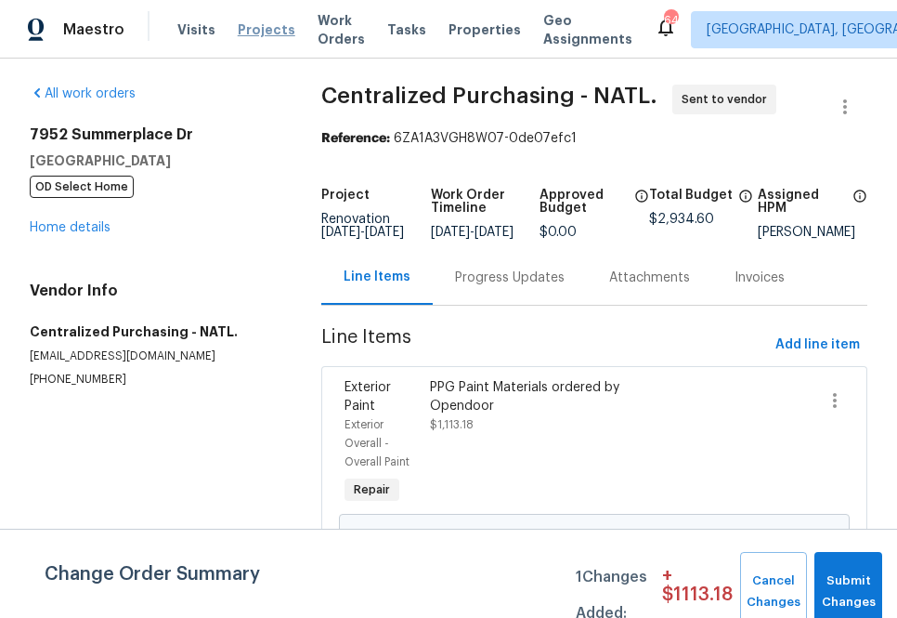
click at [251, 20] on span "Projects" at bounding box center [267, 29] width 58 height 19
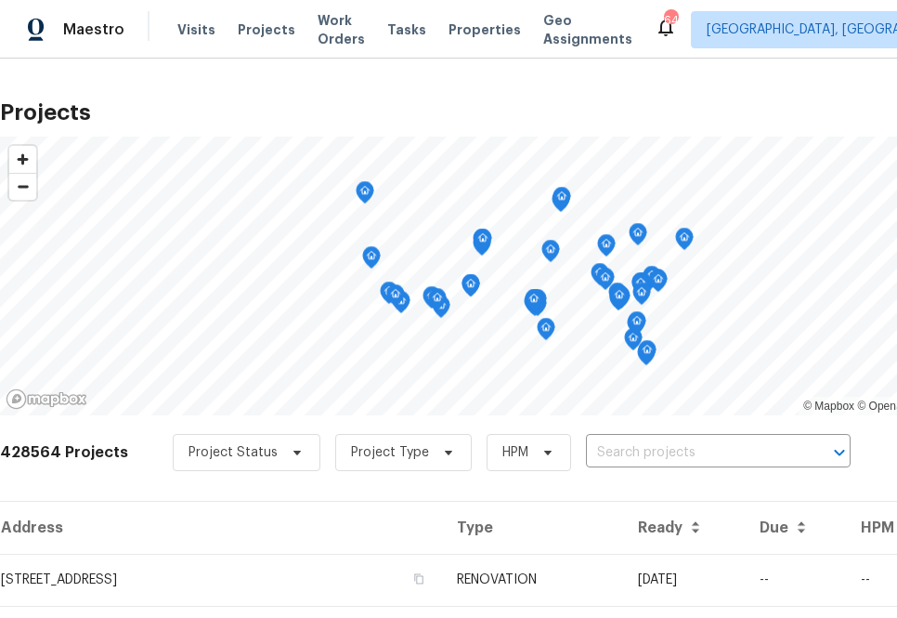
click at [650, 482] on div "428564 Projects Project Status Project Type HPM ​" at bounding box center [525, 463] width 1050 height 74
click at [647, 466] on div "Project Status Project Type HPM ​" at bounding box center [512, 452] width 678 height 37
click at [647, 460] on input "text" at bounding box center [692, 452] width 213 height 29
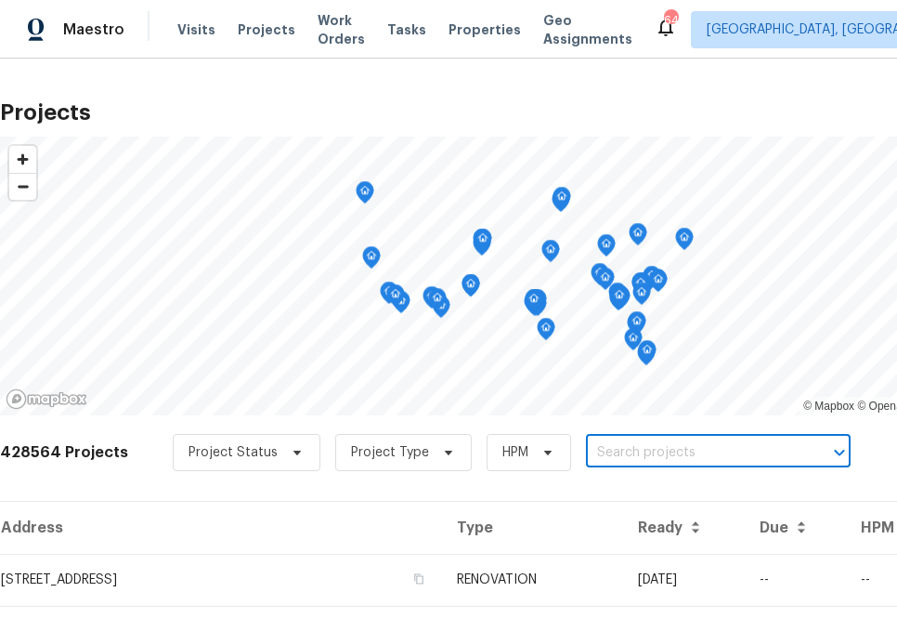
click at [647, 460] on input "text" at bounding box center [692, 452] width 213 height 29
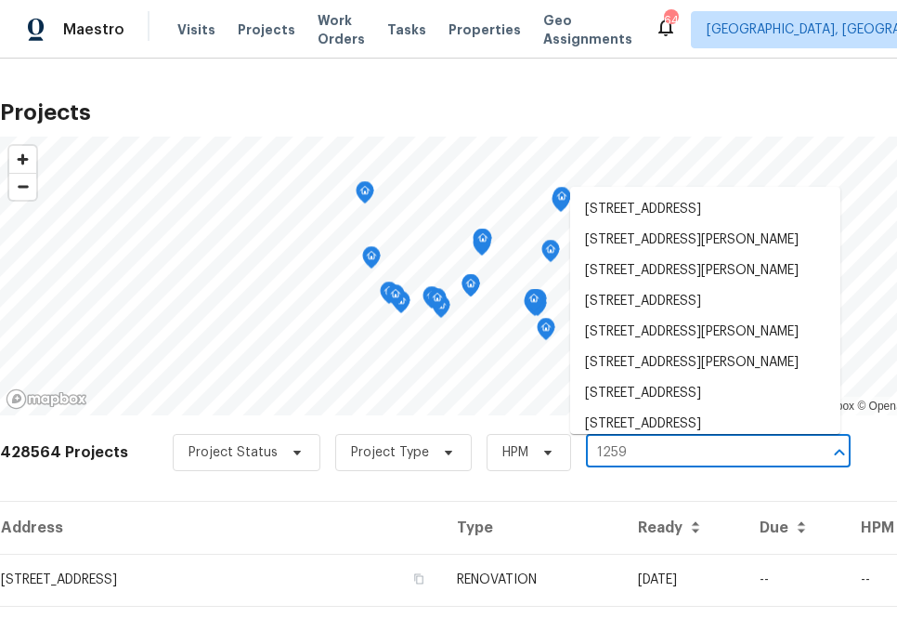
type input "12595"
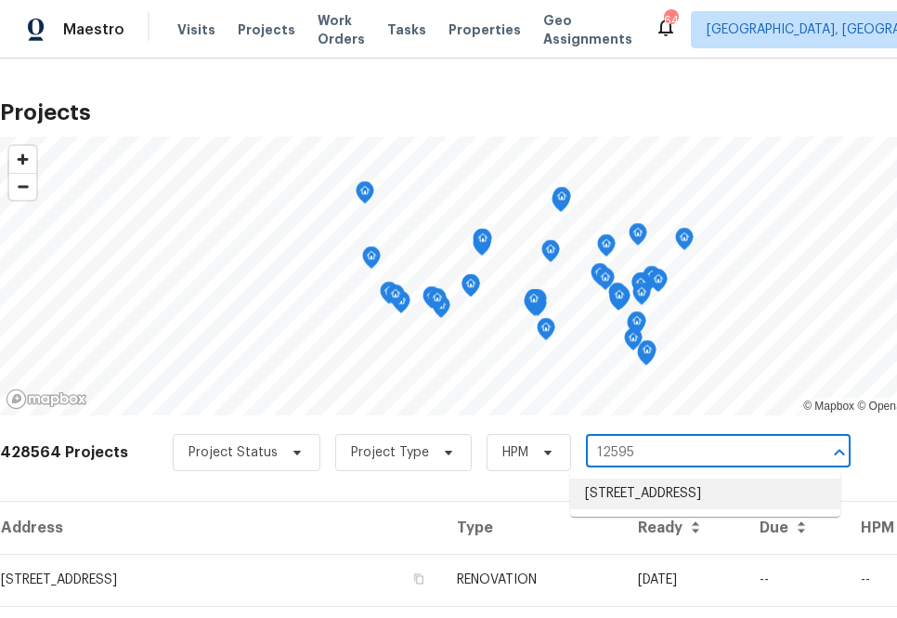
click at [707, 516] on ul "[STREET_ADDRESS]" at bounding box center [705, 494] width 270 height 46
click at [695, 509] on li "[STREET_ADDRESS]" at bounding box center [705, 493] width 270 height 31
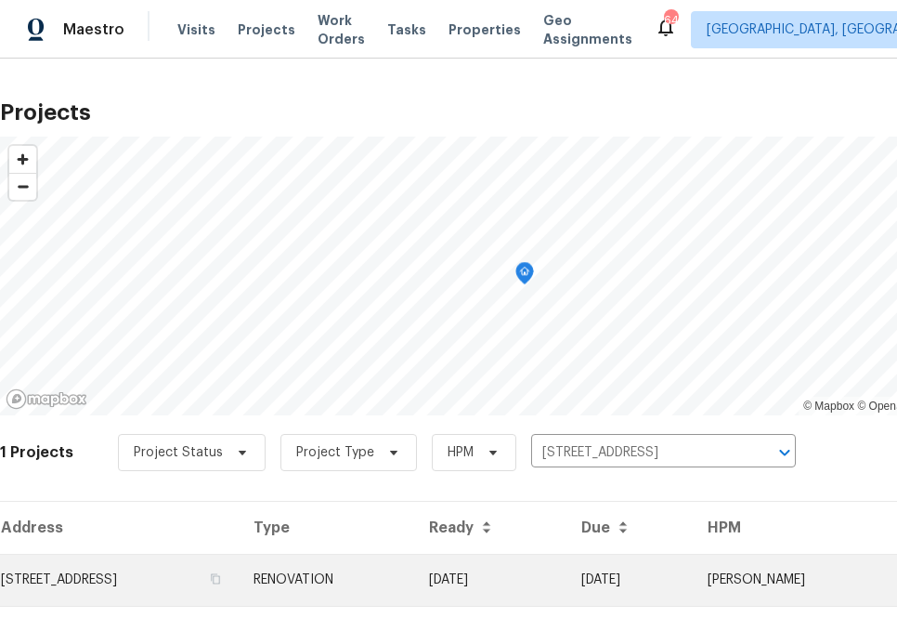
click at [239, 567] on td "[STREET_ADDRESS]" at bounding box center [119, 580] width 239 height 52
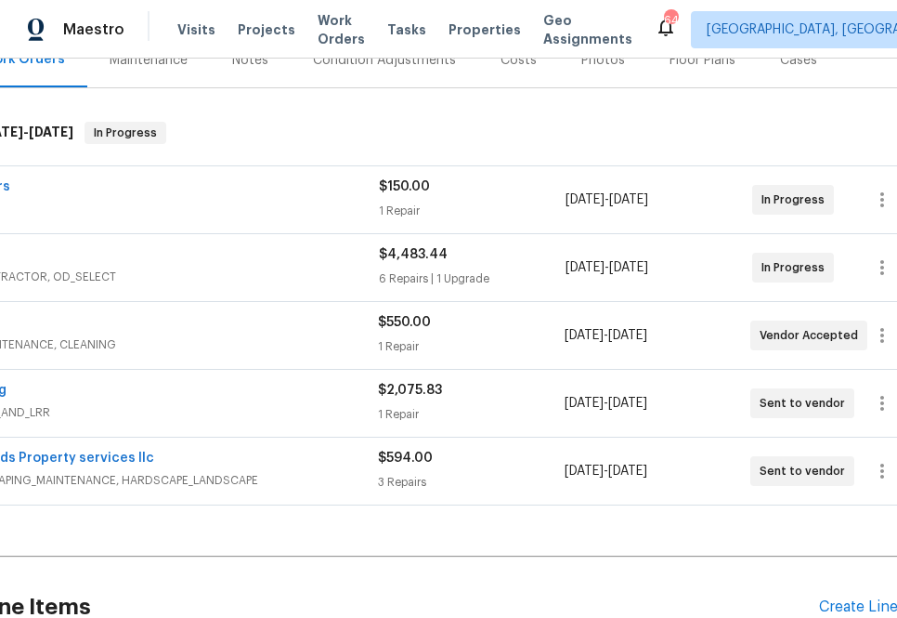
scroll to position [249, 152]
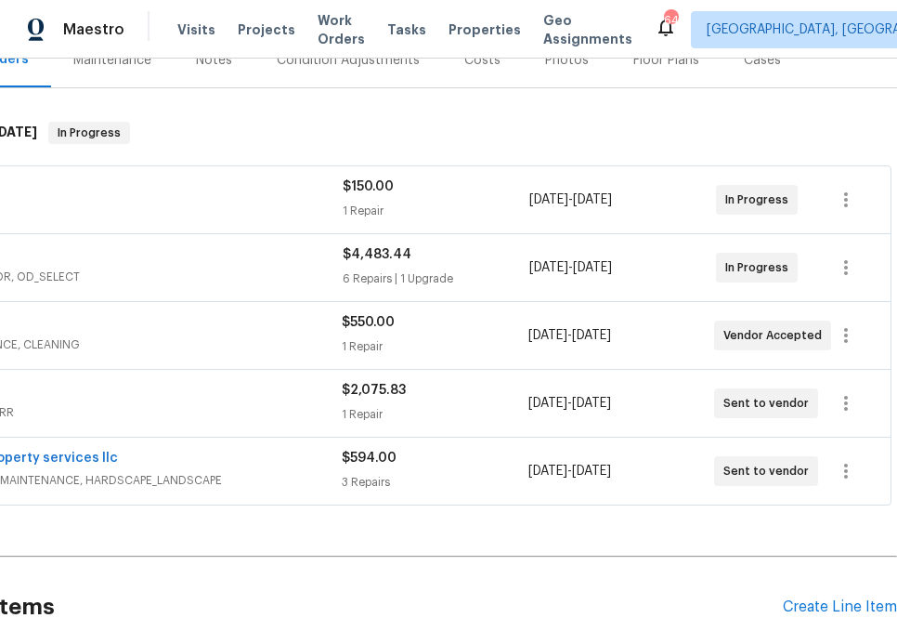
click at [798, 596] on div "Pending Line Items Create Line Item" at bounding box center [373, 607] width 1050 height 86
click at [798, 599] on div "Create Line Item" at bounding box center [840, 607] width 114 height 18
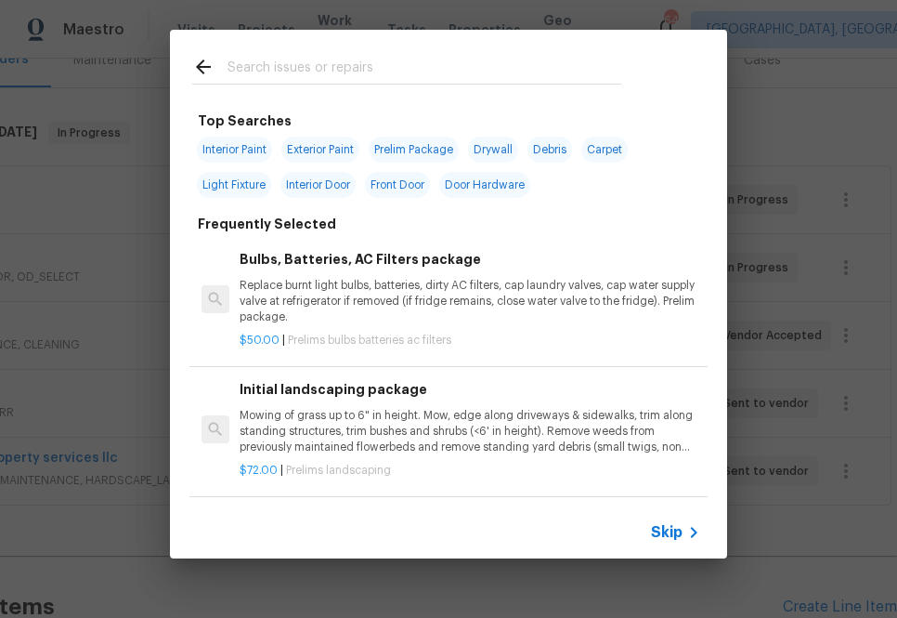
click at [432, 72] on input "text" at bounding box center [425, 70] width 394 height 28
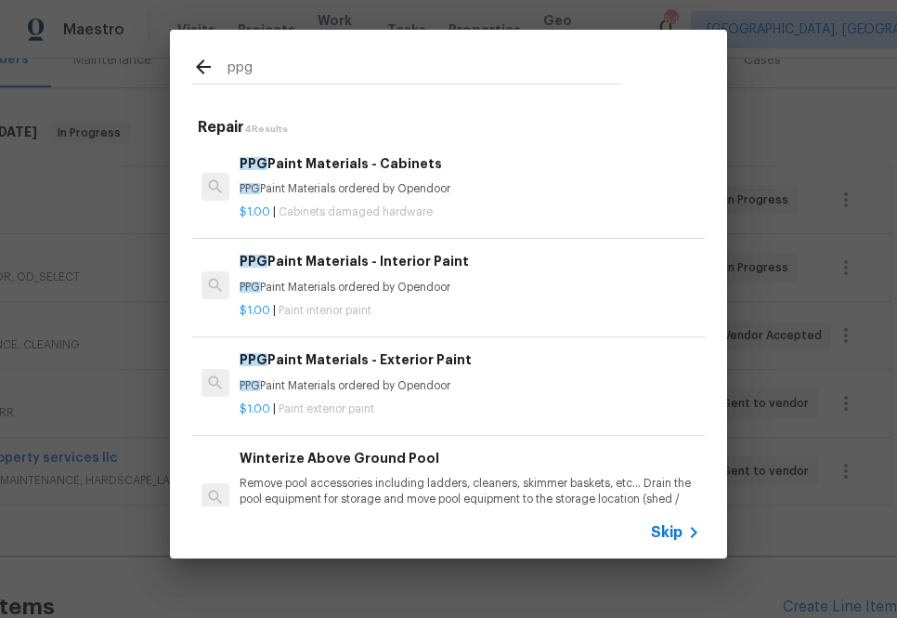
type input "ppg"
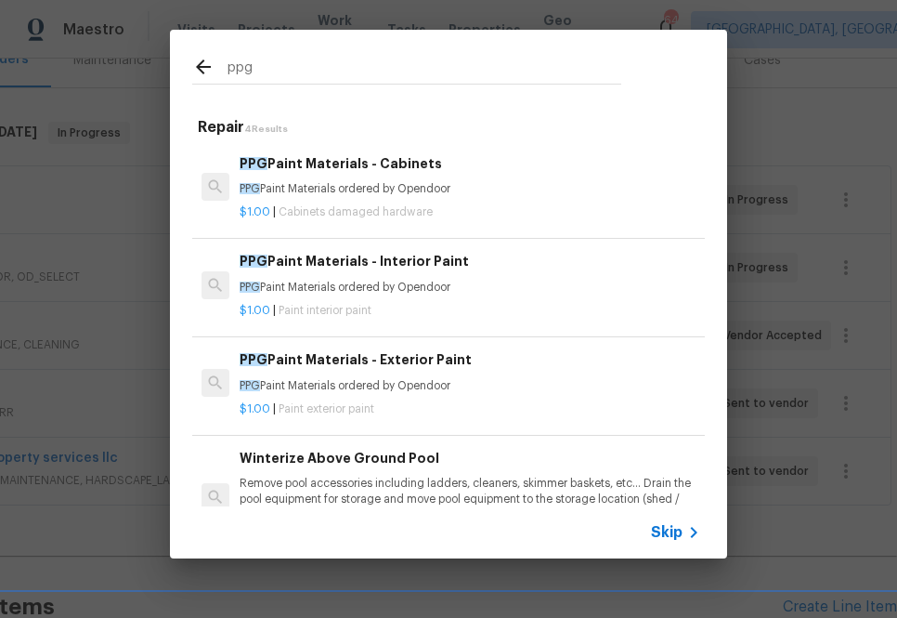
click at [343, 295] on div "$1.00 | Paint interior paint" at bounding box center [470, 306] width 461 height 23
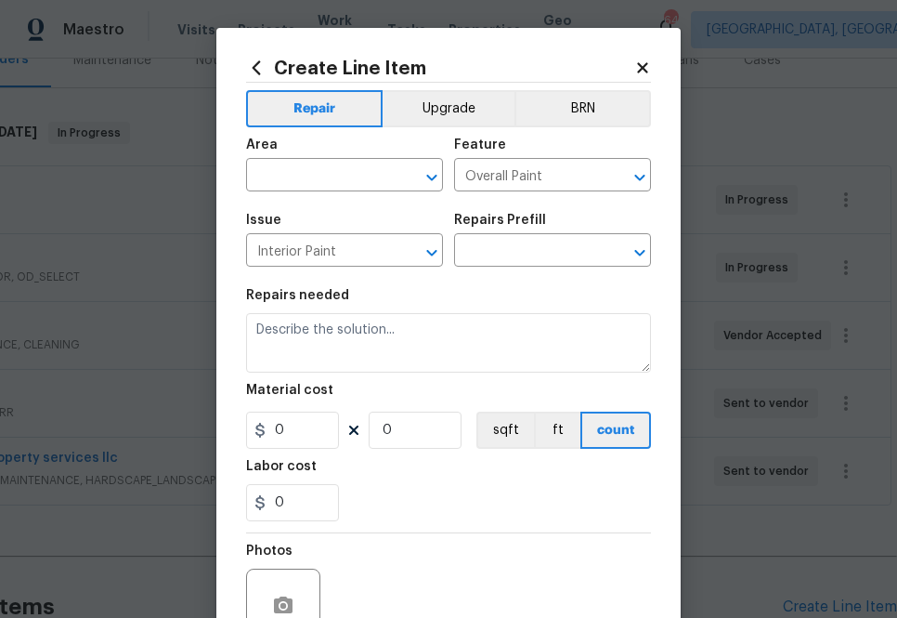
type input "PPG Paint Materials - Interior Paint $1.00"
type textarea "PPG Paint Materials ordered by Opendoor"
type input "1"
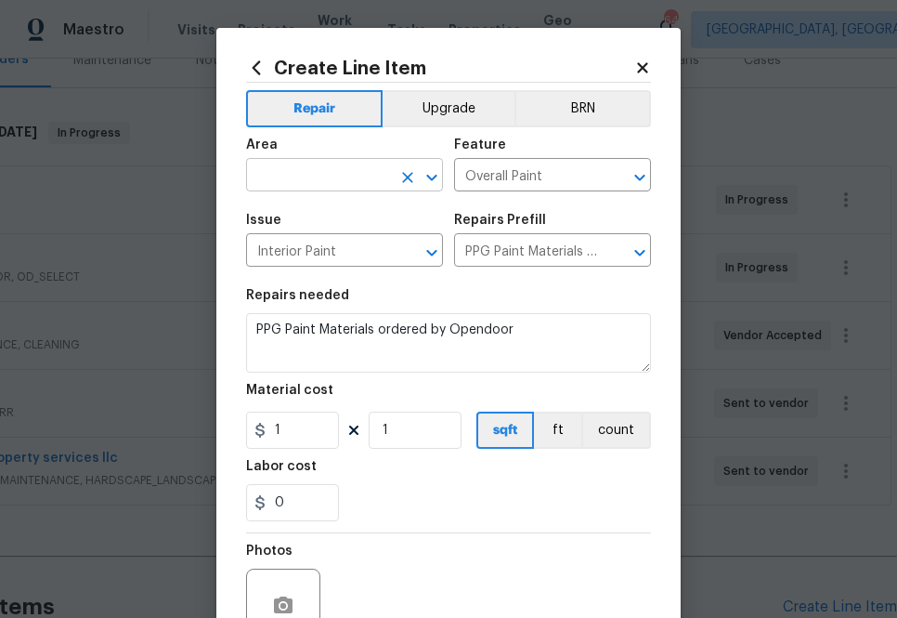
click at [297, 184] on input "text" at bounding box center [318, 177] width 145 height 29
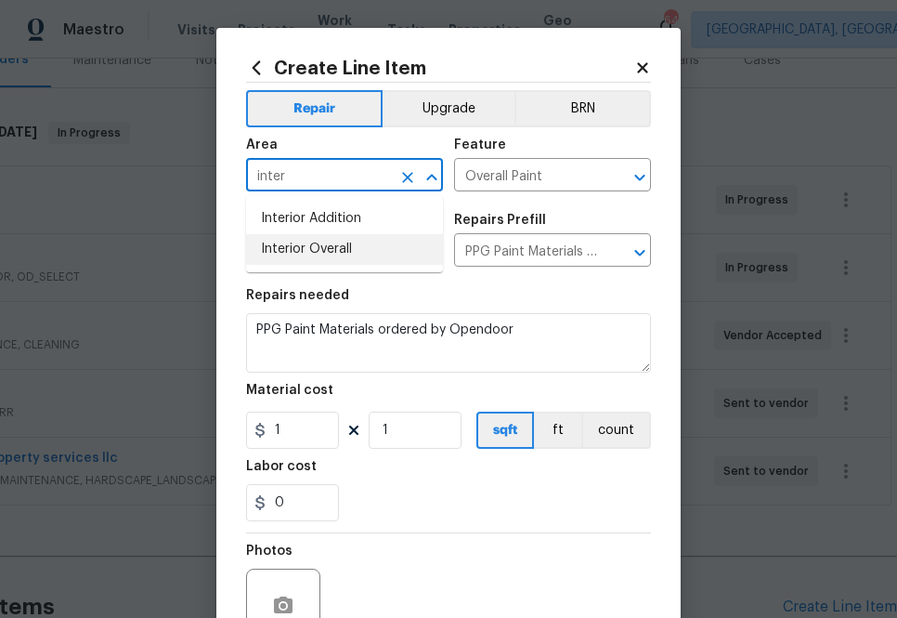
click at [316, 243] on li "Interior Overall" at bounding box center [344, 249] width 197 height 31
type input "Interior Overall"
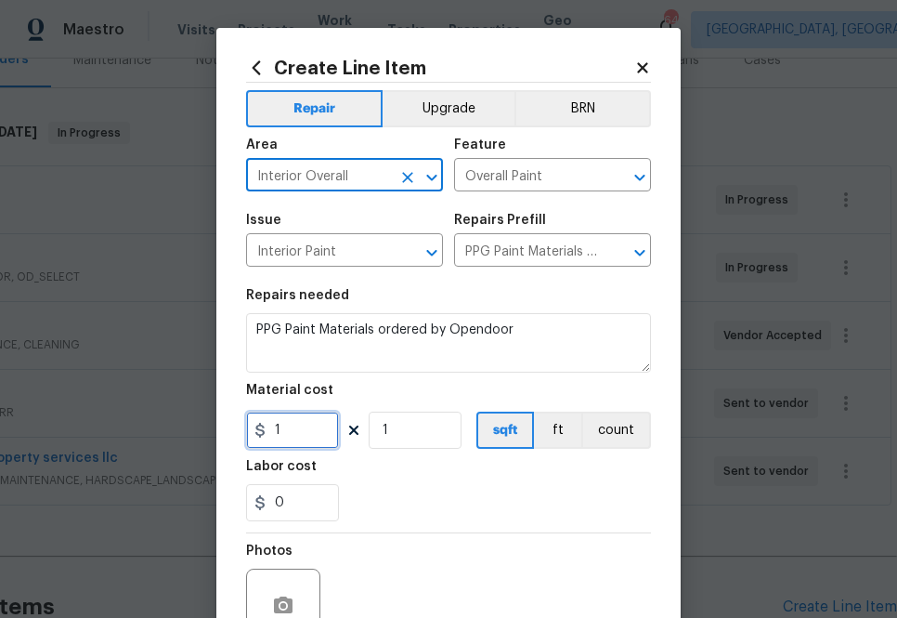
click at [308, 418] on input "1" at bounding box center [292, 430] width 93 height 37
paste input "text"
click at [288, 437] on input "1" at bounding box center [292, 430] width 93 height 37
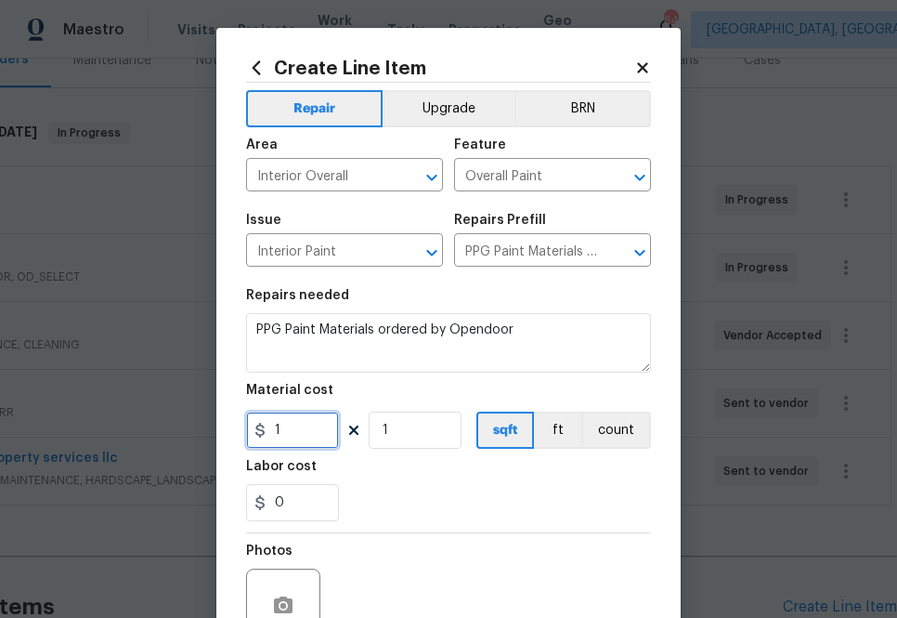
paste input "628.1"
type input "628.11"
click at [425, 526] on section "Repairs needed PPG Paint Materials ordered by Opendoor Material cost 628.11 1 s…" at bounding box center [448, 405] width 405 height 255
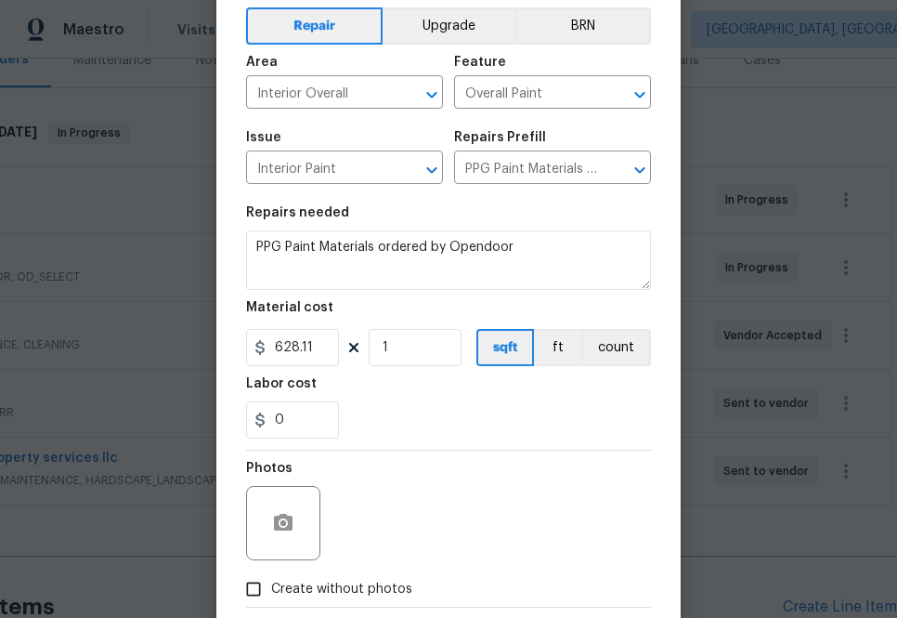
scroll to position [100, 0]
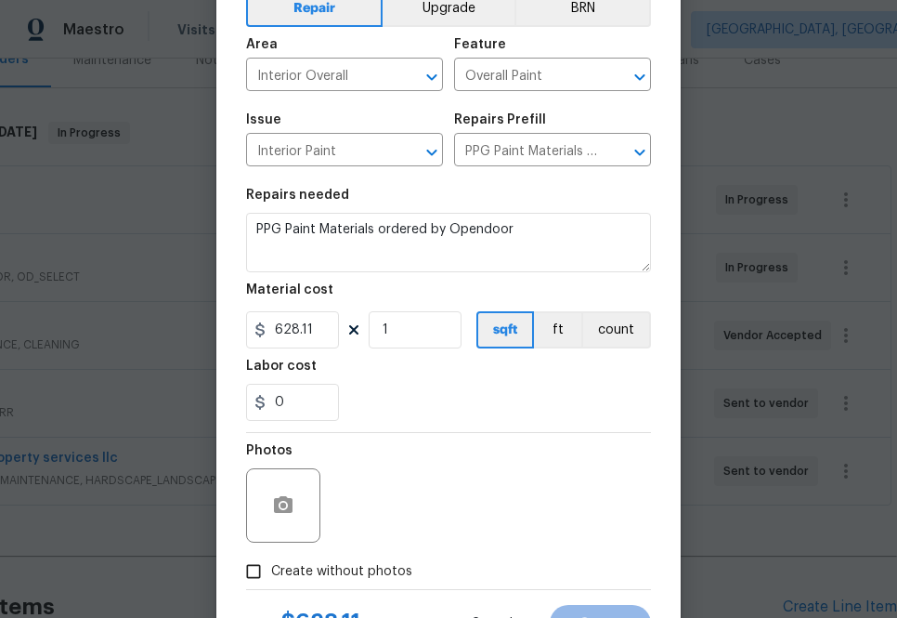
click at [359, 571] on span "Create without photos" at bounding box center [341, 572] width 141 height 20
click at [271, 571] on input "Create without photos" at bounding box center [253, 571] width 35 height 35
checkbox input "true"
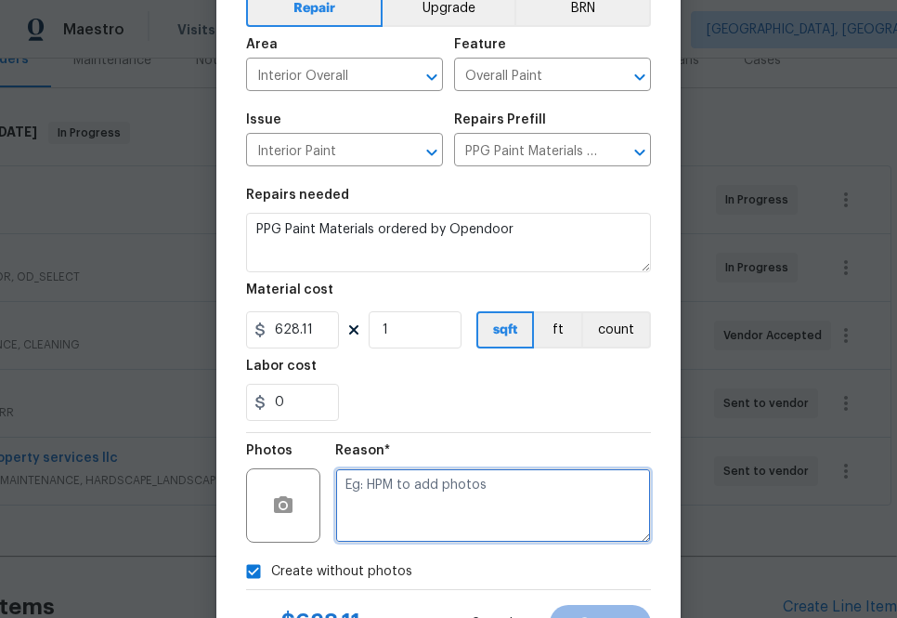
click at [434, 487] on textarea at bounding box center [493, 505] width 316 height 74
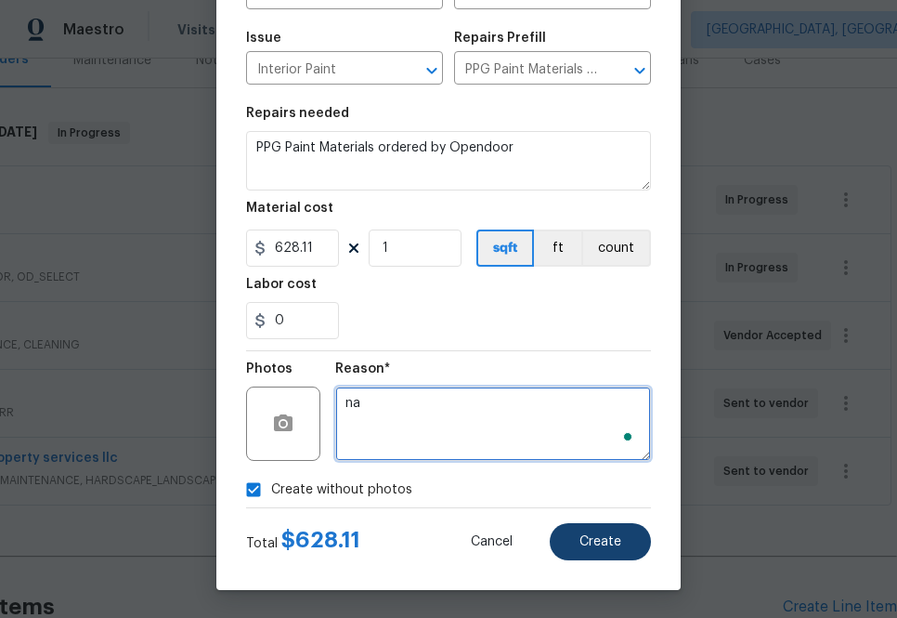
type textarea "na"
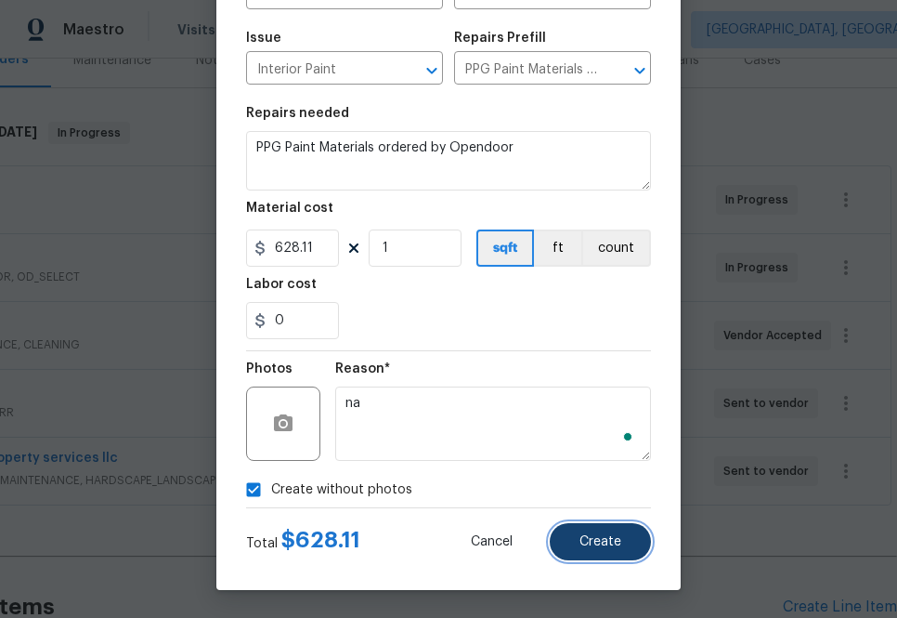
click at [600, 536] on span "Create" at bounding box center [601, 542] width 42 height 14
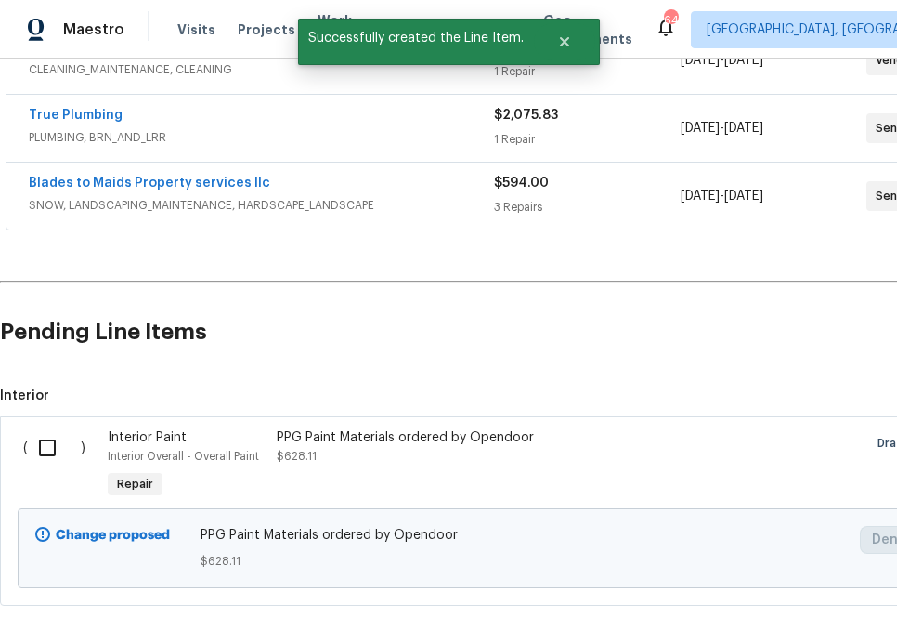
scroll to position [533, 0]
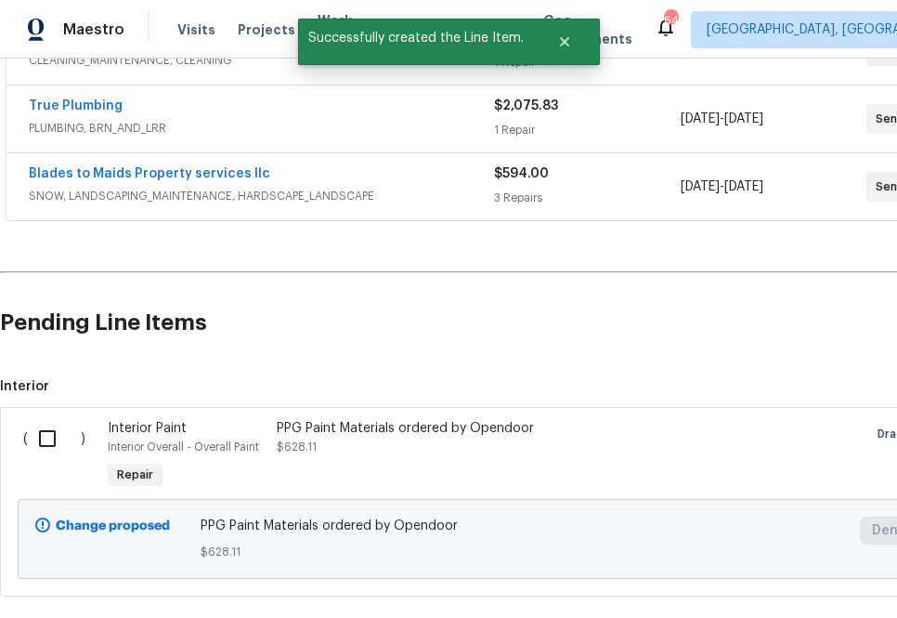
click at [53, 430] on input "checkbox" at bounding box center [54, 438] width 53 height 39
checkbox input "true"
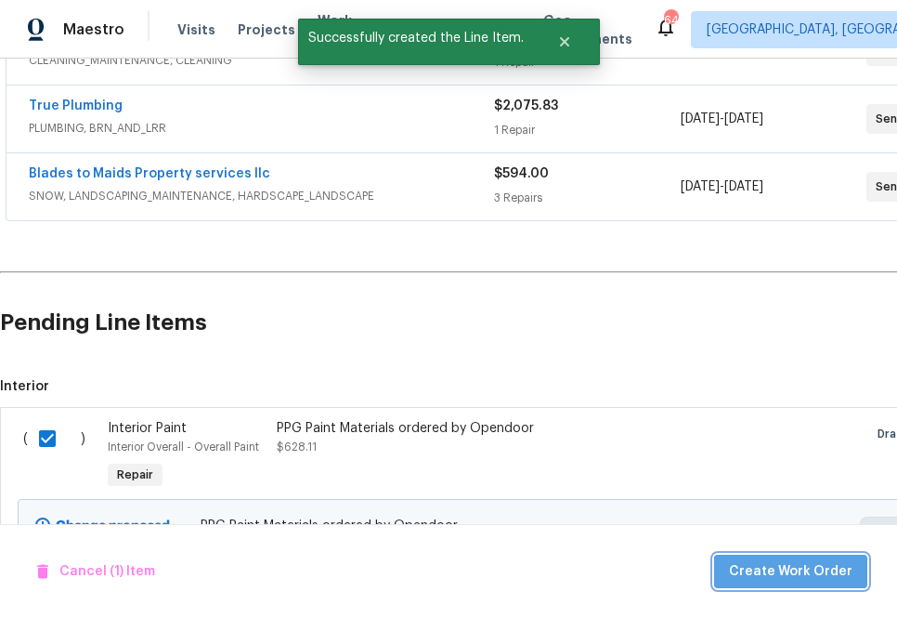
click at [804, 566] on span "Create Work Order" at bounding box center [791, 571] width 124 height 23
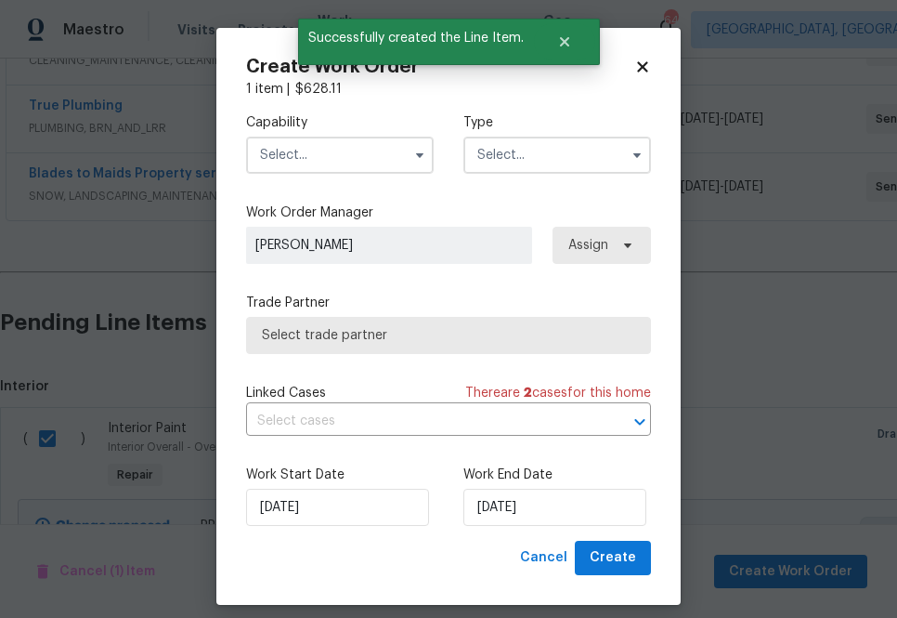
click at [340, 156] on input "text" at bounding box center [340, 155] width 188 height 37
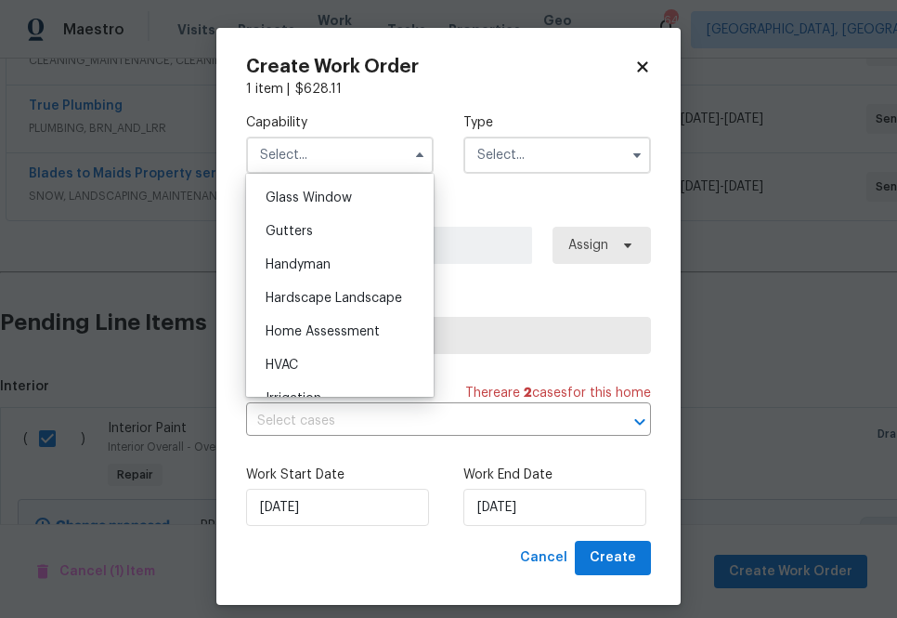
scroll to position [1467, 0]
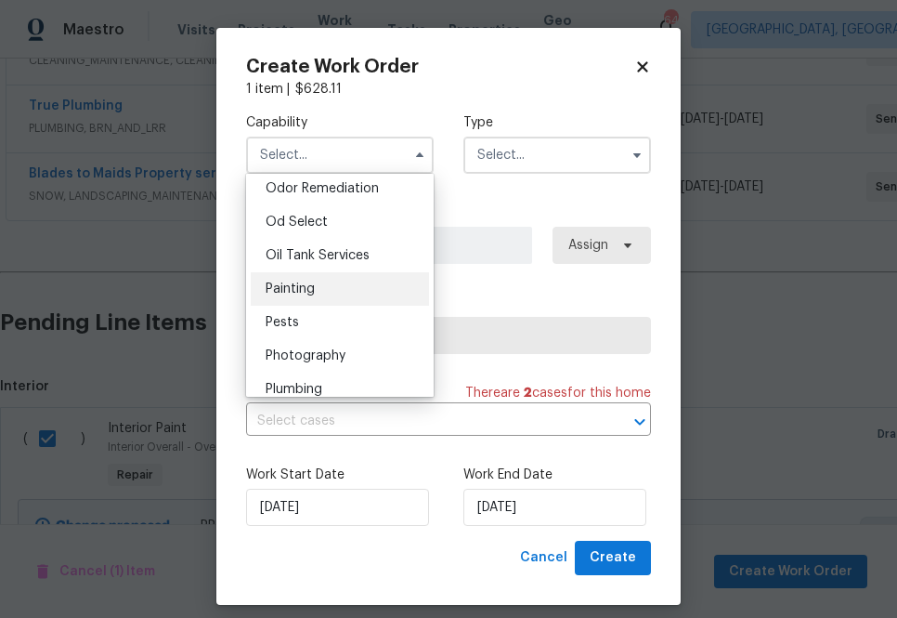
click at [316, 287] on div "Painting" at bounding box center [340, 288] width 178 height 33
type input "Painting"
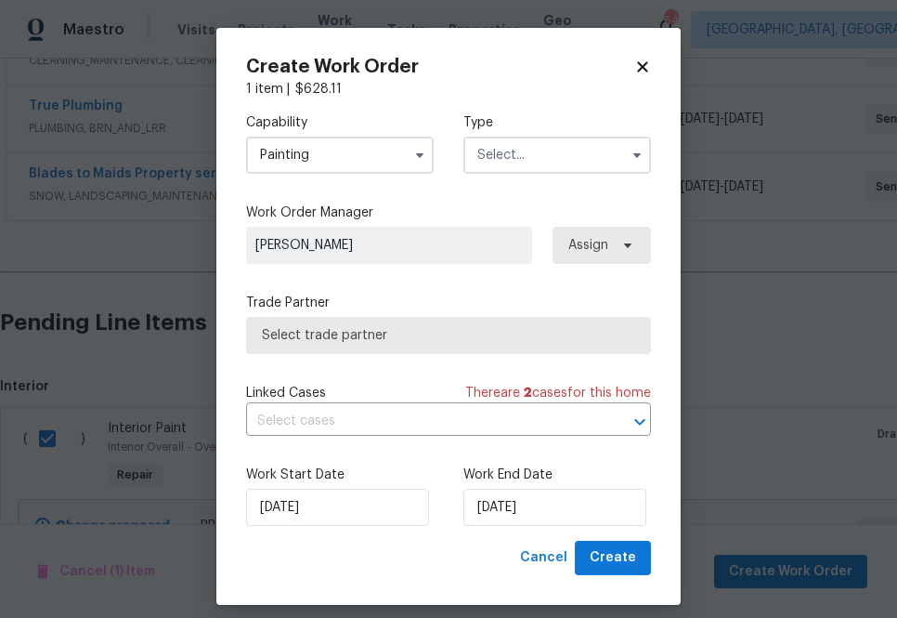
click at [491, 161] on input "text" at bounding box center [558, 155] width 188 height 37
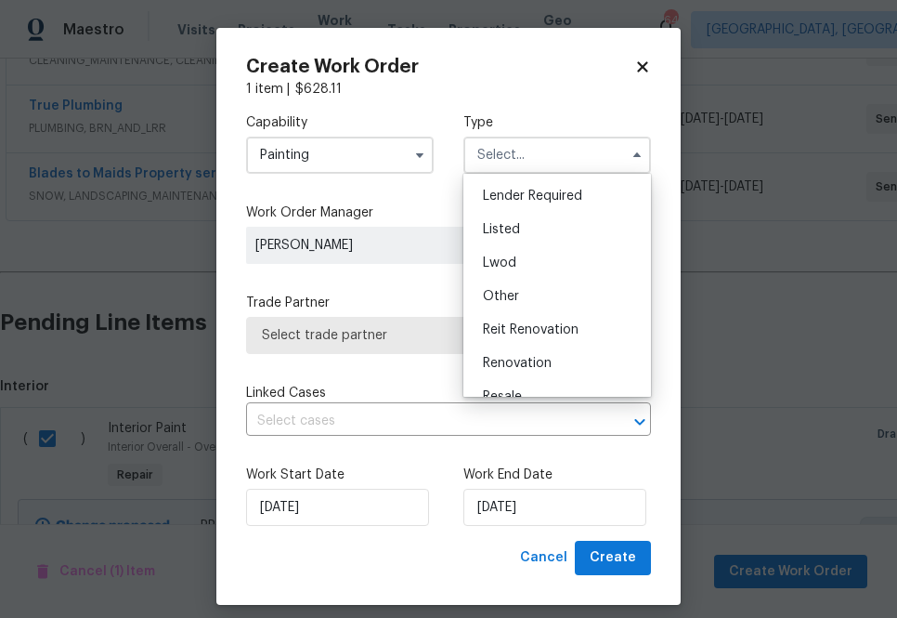
scroll to position [221, 0]
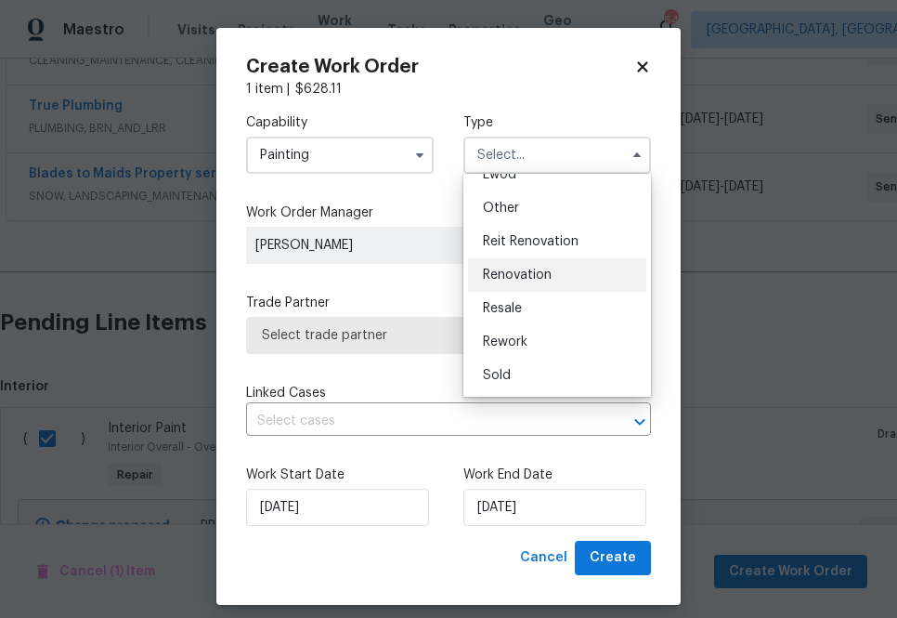
click at [522, 270] on span "Renovation" at bounding box center [517, 274] width 69 height 13
type input "Renovation"
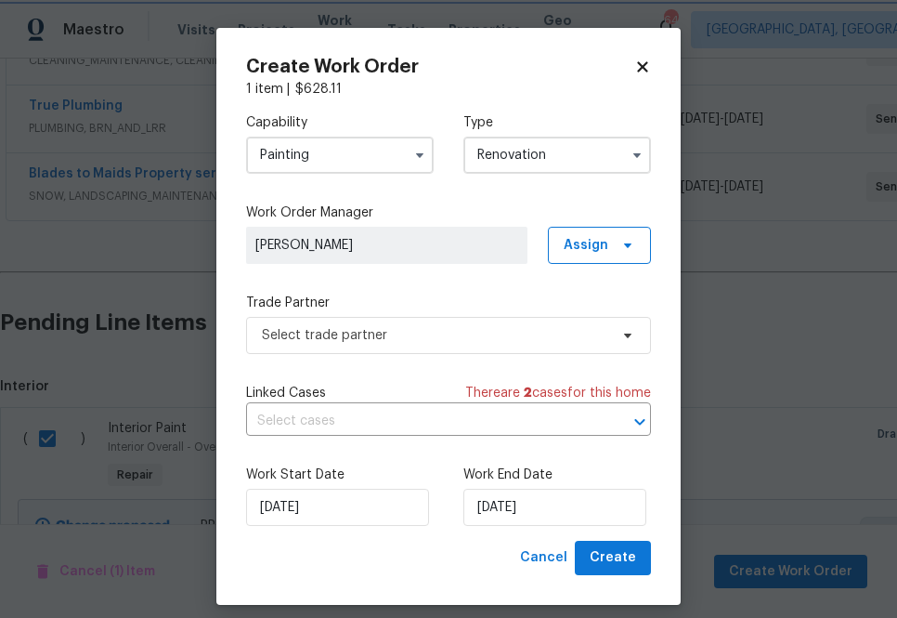
scroll to position [0, 0]
click at [596, 247] on span "Assign" at bounding box center [586, 245] width 45 height 19
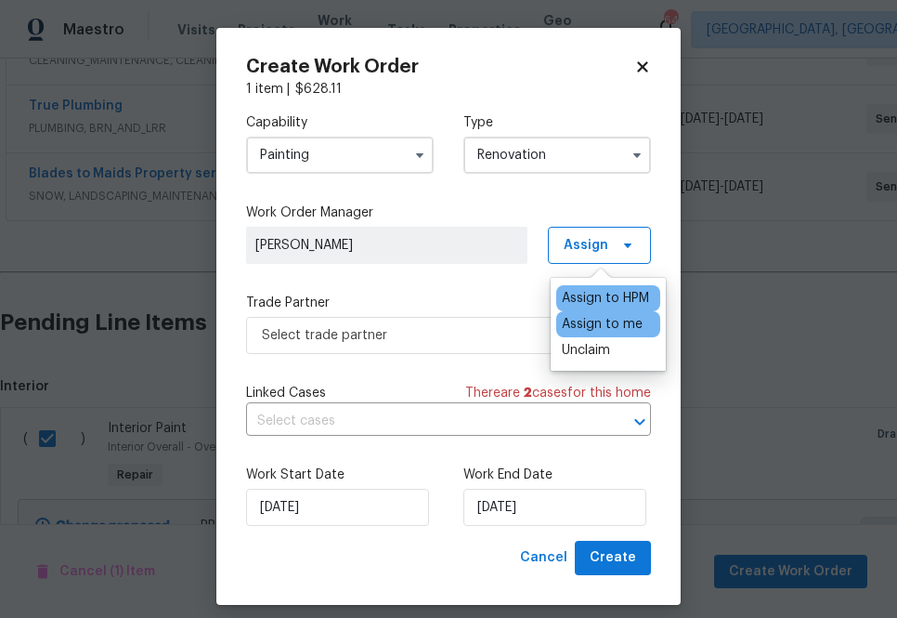
click at [582, 323] on div "Assign to me" at bounding box center [602, 324] width 81 height 19
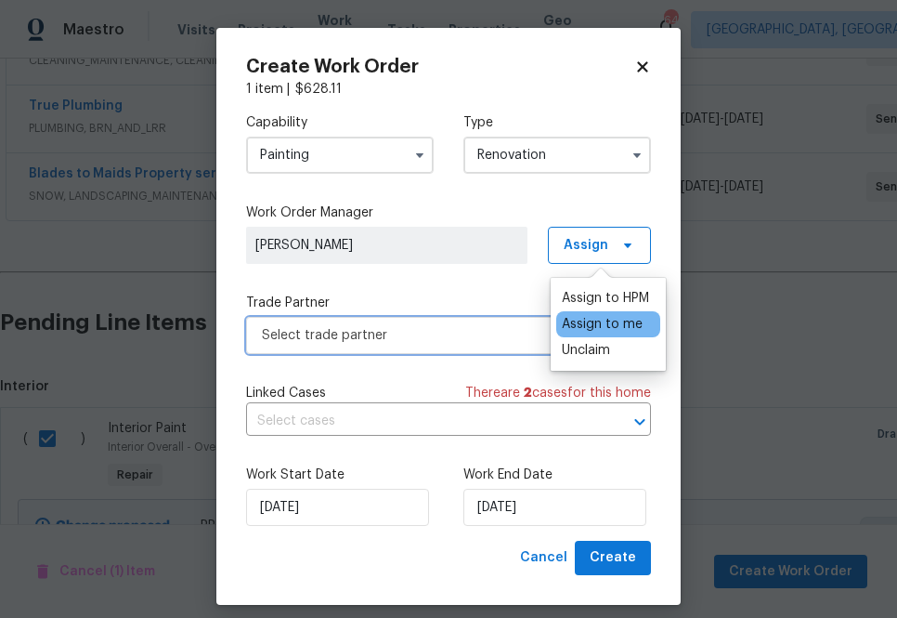
click at [429, 321] on span "Select trade partner" at bounding box center [448, 335] width 405 height 37
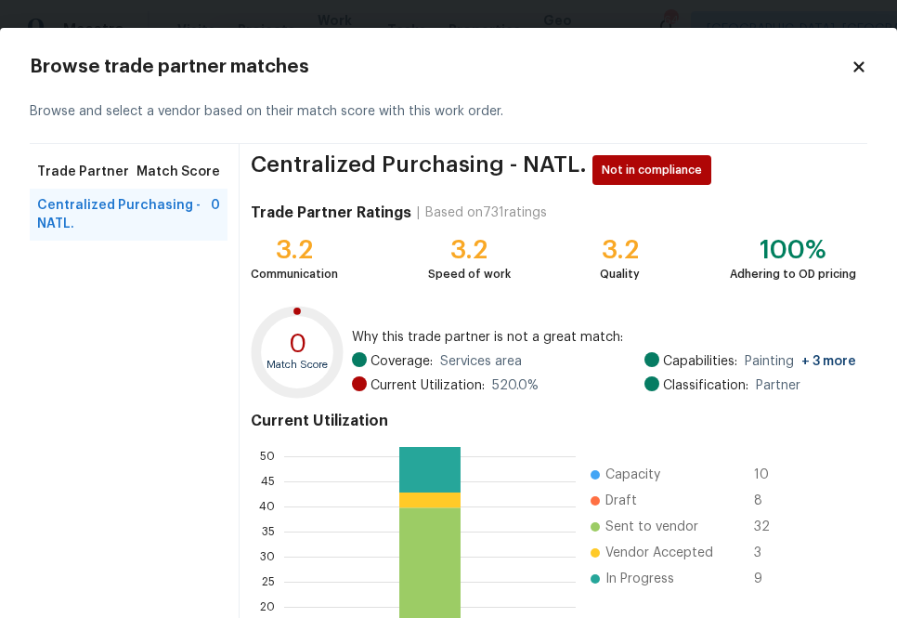
scroll to position [201, 0]
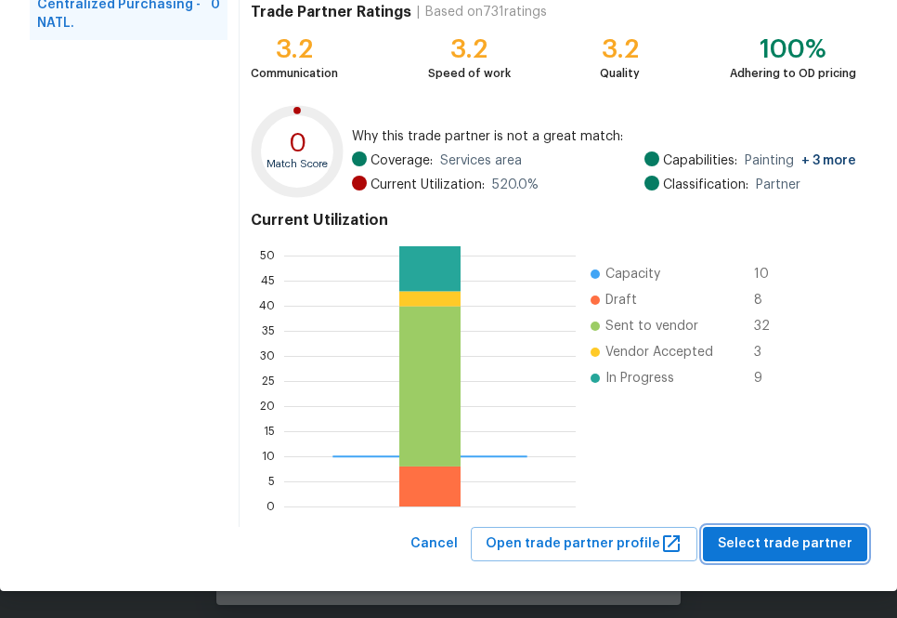
click at [751, 530] on button "Select trade partner" at bounding box center [785, 544] width 164 height 34
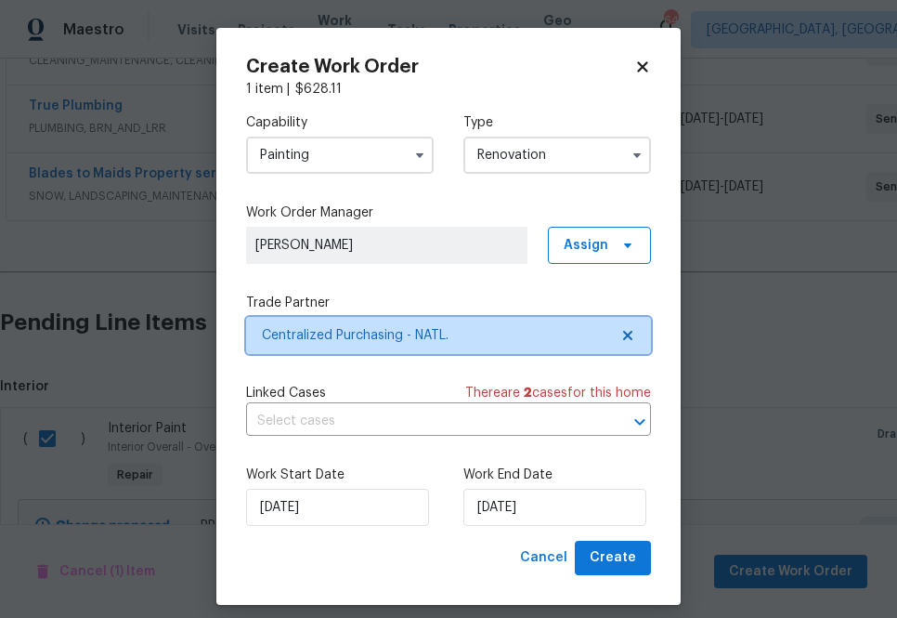
scroll to position [0, 0]
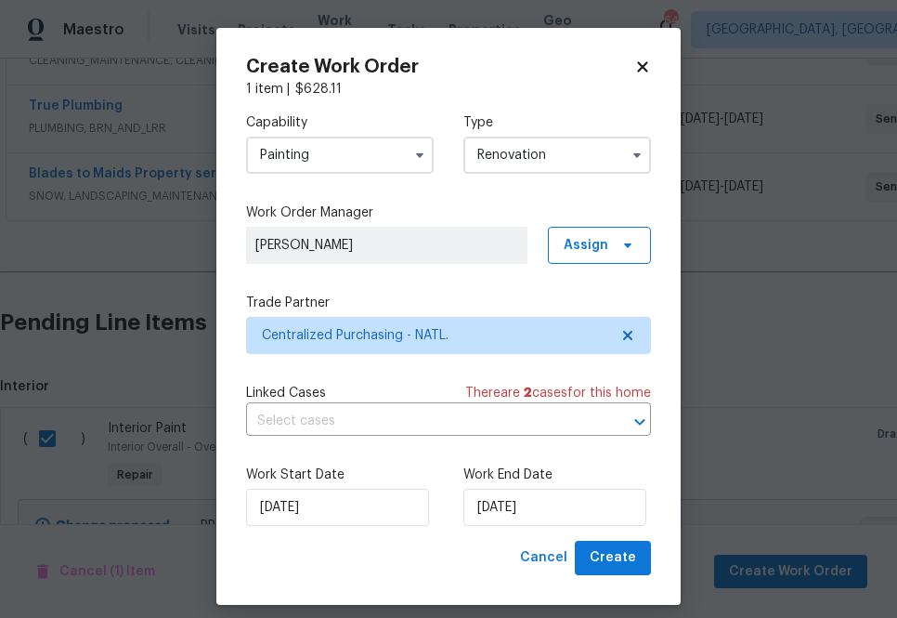
click at [620, 578] on div "Create Work Order 1 item | $ 628.11 Capability Painting Type Renovation Work Or…" at bounding box center [448, 316] width 464 height 577
click at [621, 567] on span "Create" at bounding box center [613, 557] width 46 height 23
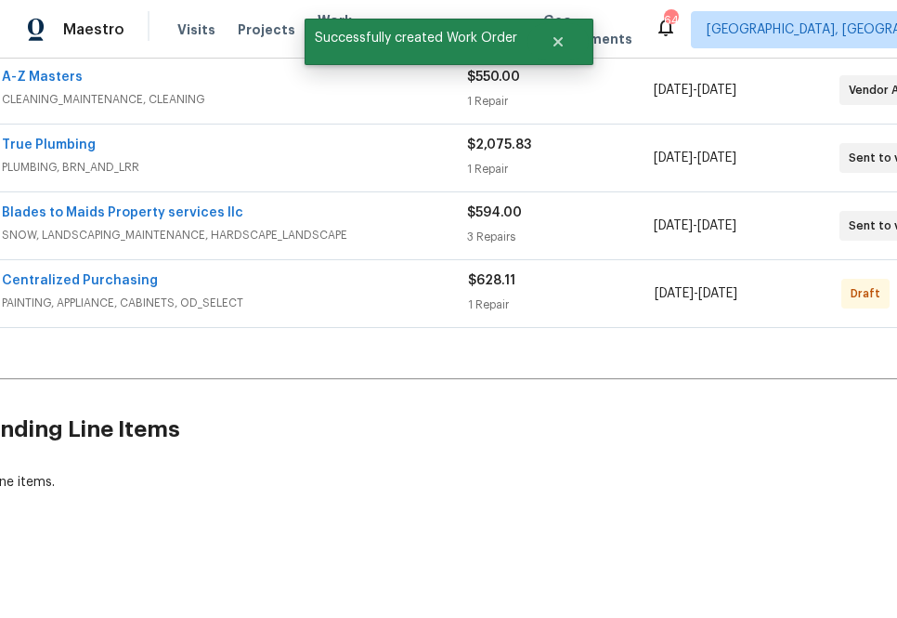
scroll to position [494, 0]
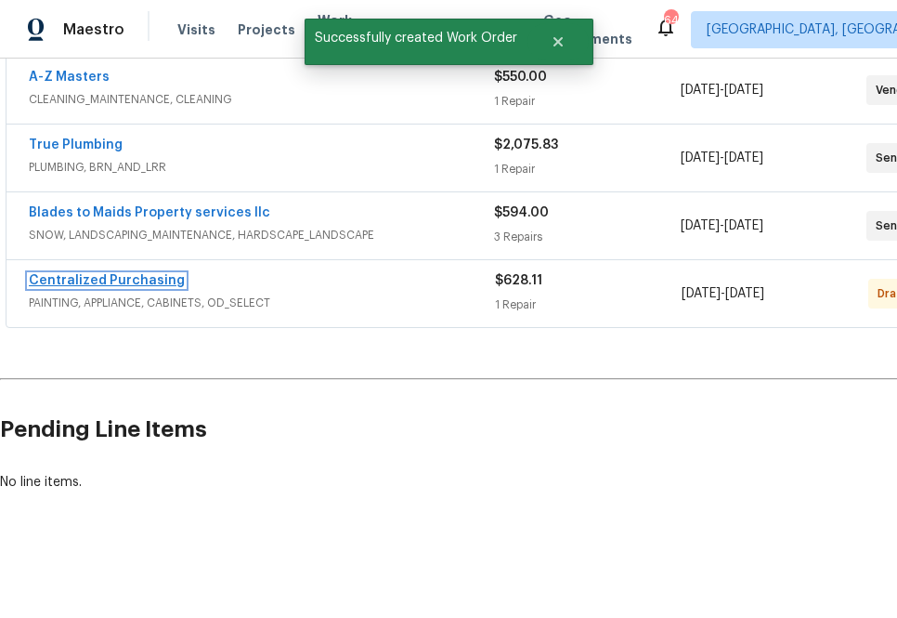
click at [134, 277] on link "Centralized Purchasing" at bounding box center [107, 280] width 156 height 13
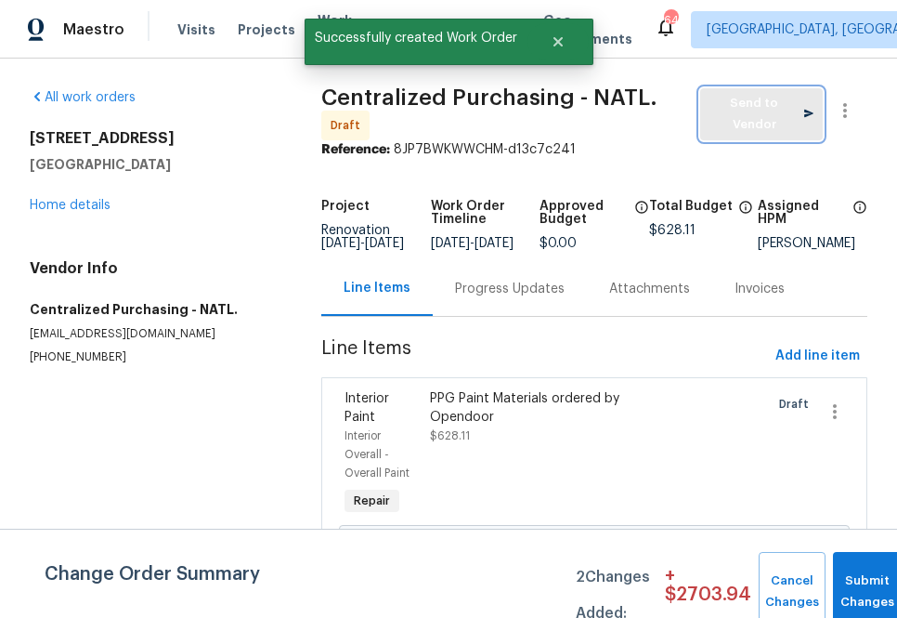
click at [742, 116] on span "Send to Vendor" at bounding box center [762, 114] width 104 height 43
